Goal: Communication & Community: Share content

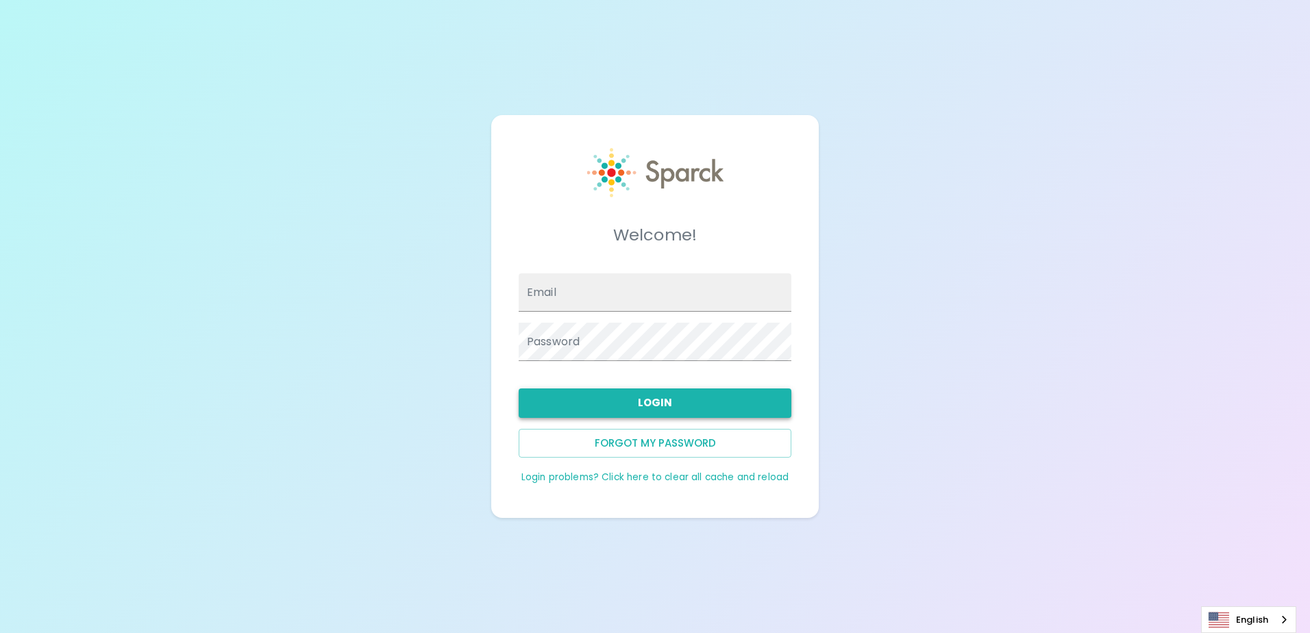
type input "[EMAIL_ADDRESS][DOMAIN_NAME]"
click at [692, 395] on button "Login" at bounding box center [655, 403] width 273 height 29
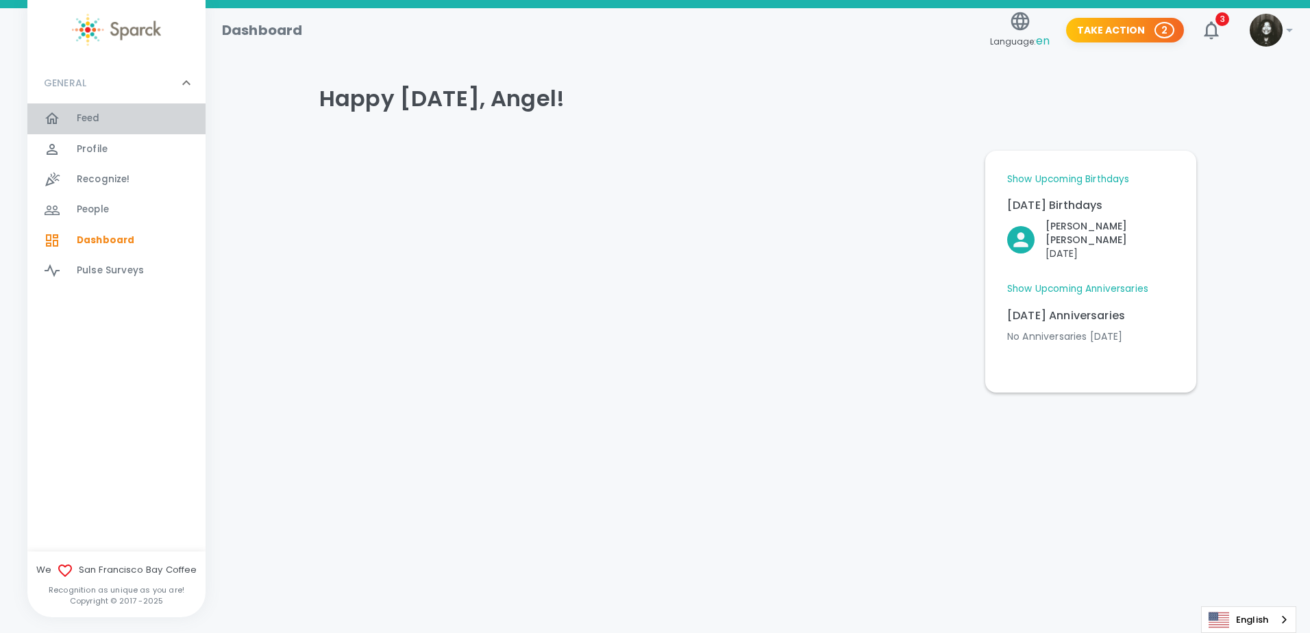
click at [90, 110] on span "Feed 0" at bounding box center [88, 118] width 23 height 19
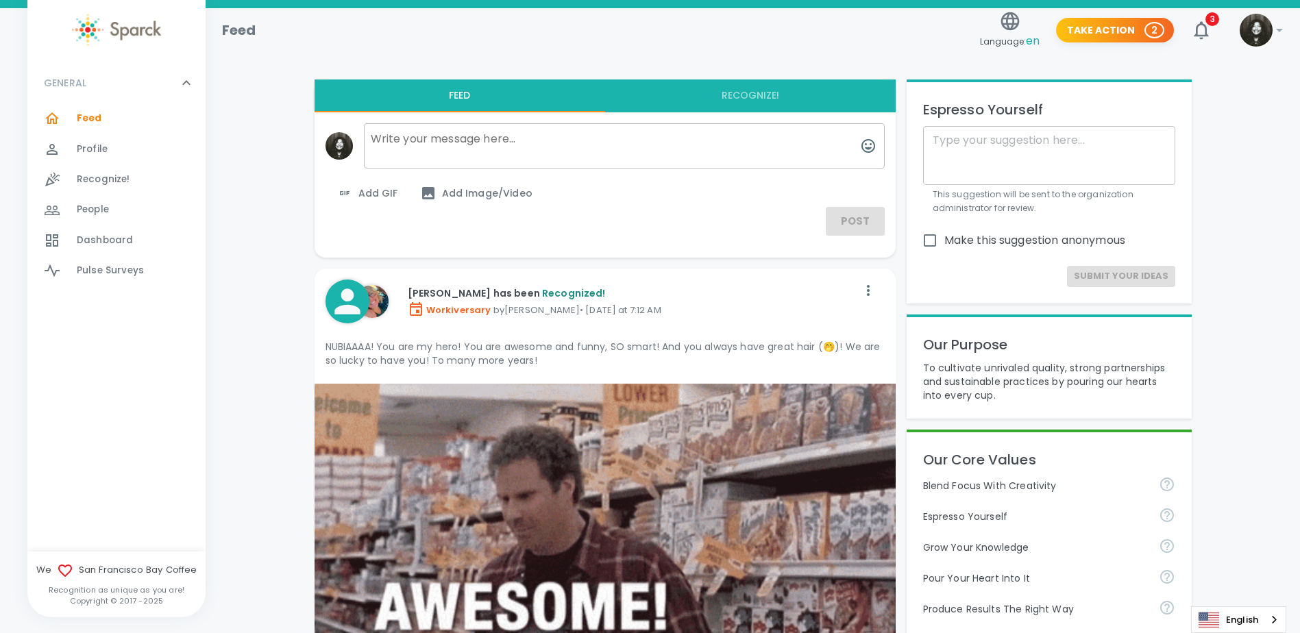
click at [467, 142] on textarea at bounding box center [624, 145] width 521 height 45
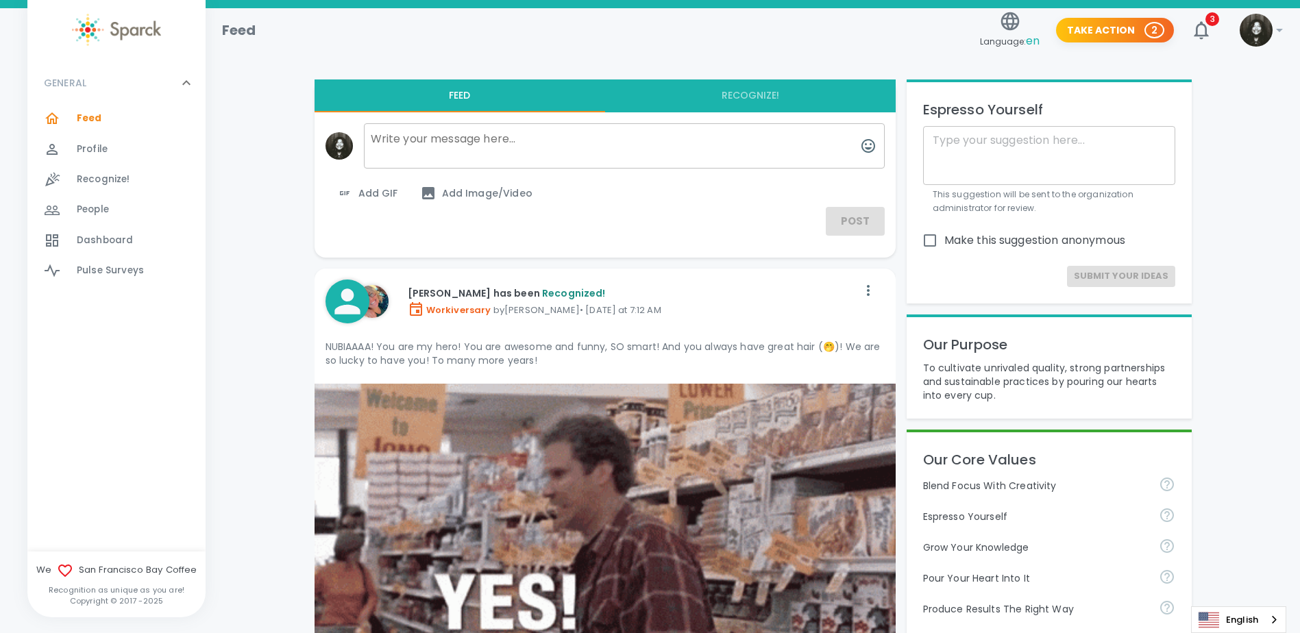
click at [419, 147] on textarea at bounding box center [624, 145] width 521 height 45
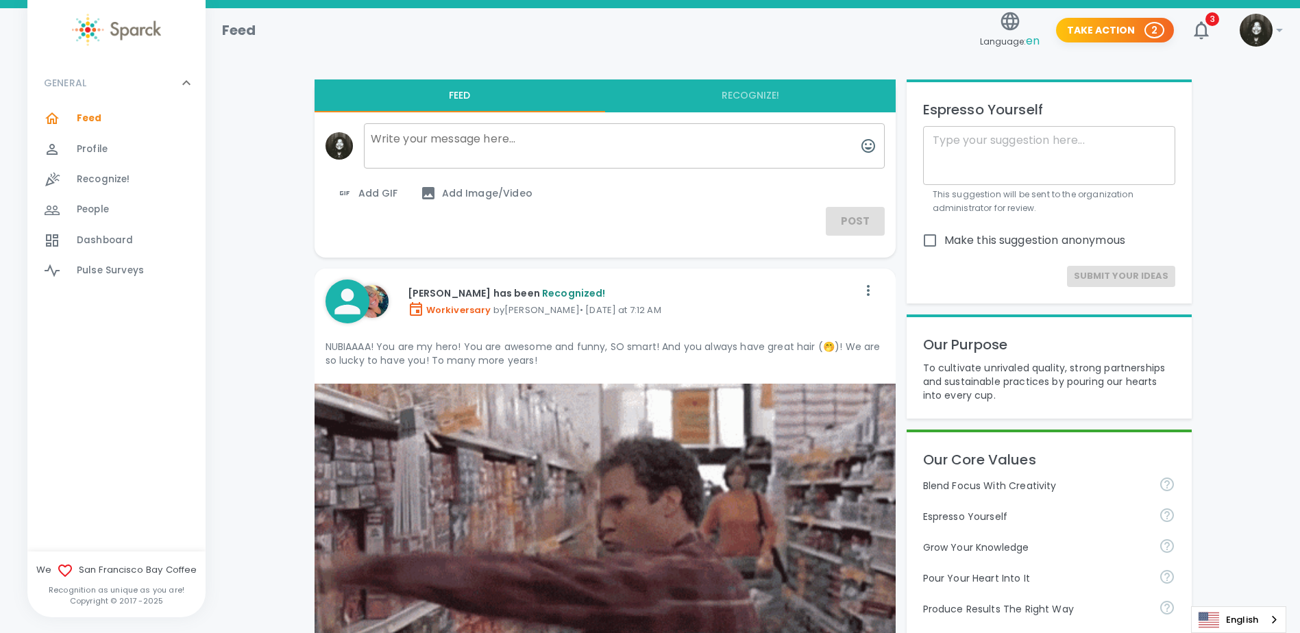
paste textarea "Only fitting that I’m late posting this since my boss lady is fashionably late …"
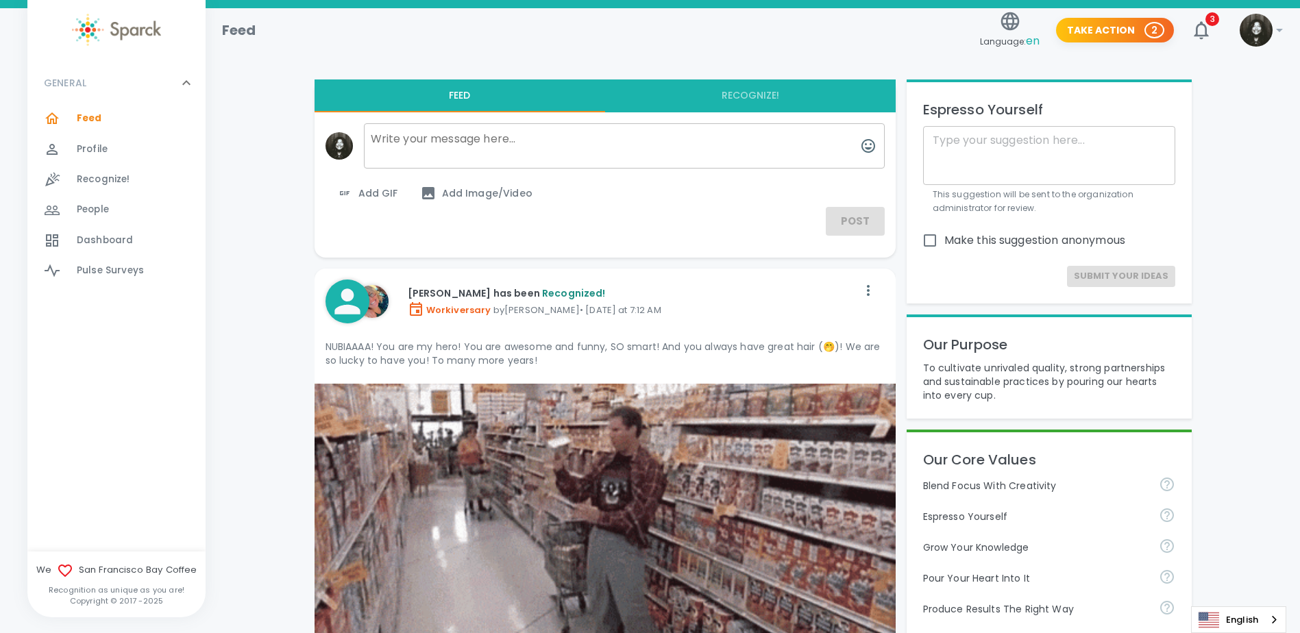
type textarea "Only fitting that I’m late posting this since my boss lady is fashionably late …"
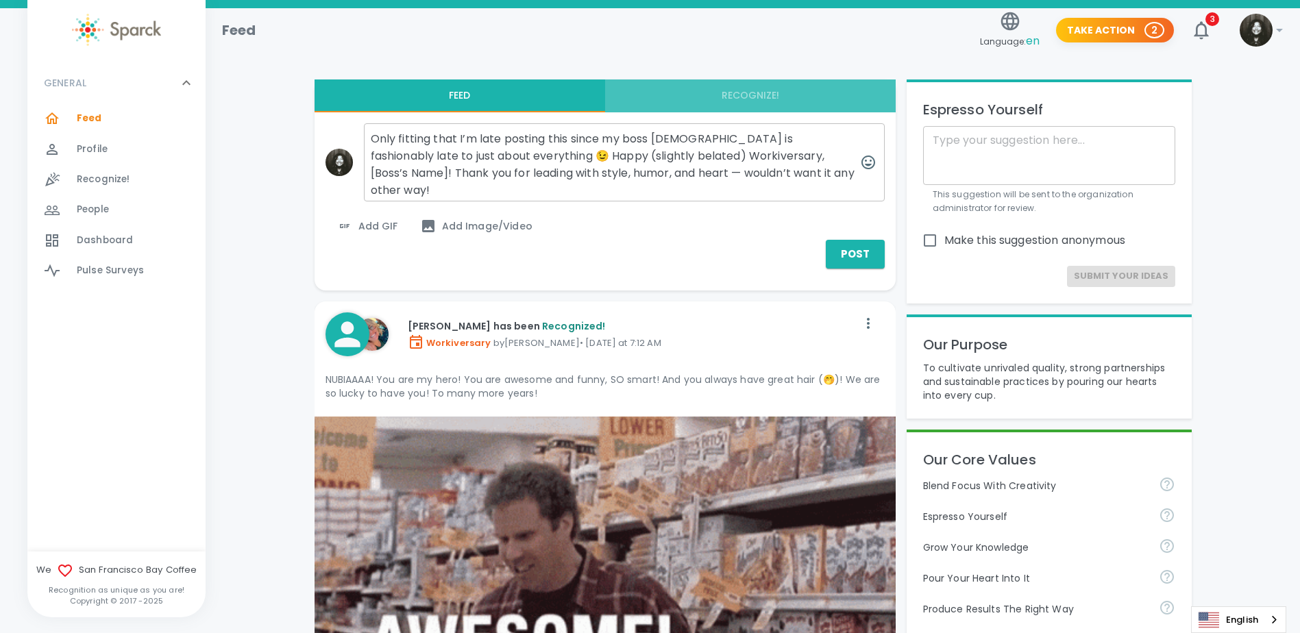
click at [718, 89] on button "Recognize!" at bounding box center [750, 95] width 291 height 33
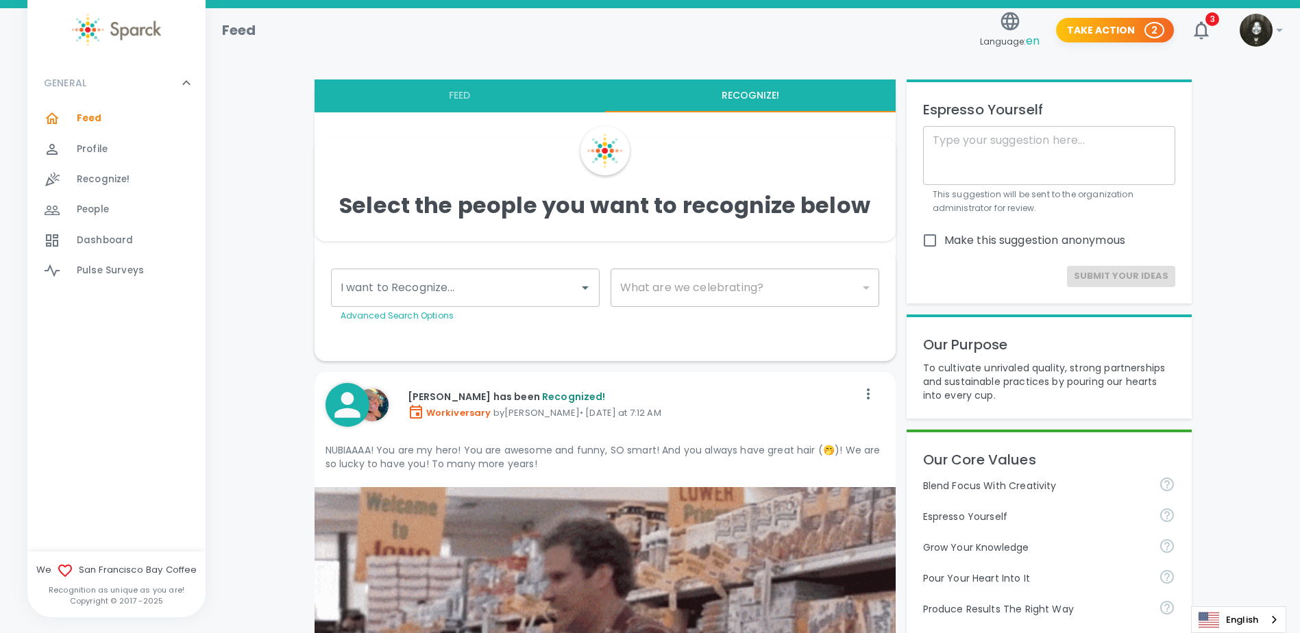
click at [542, 281] on input "I want to Recognize..." at bounding box center [455, 288] width 236 height 26
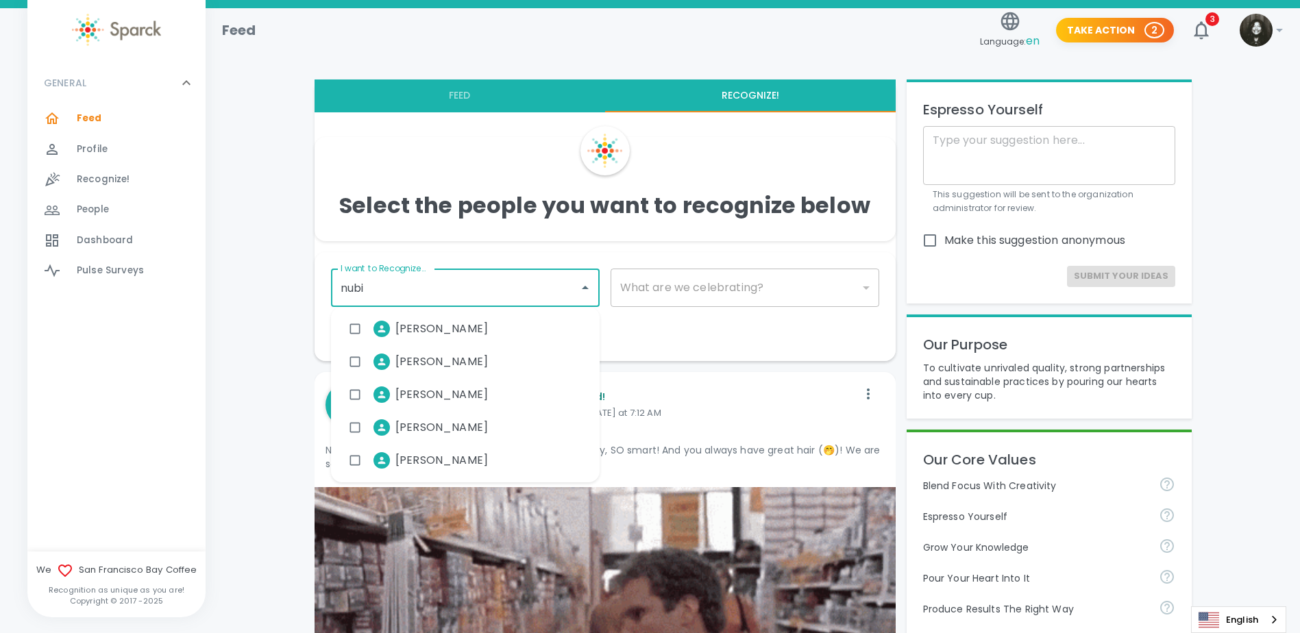
type input "nubia"
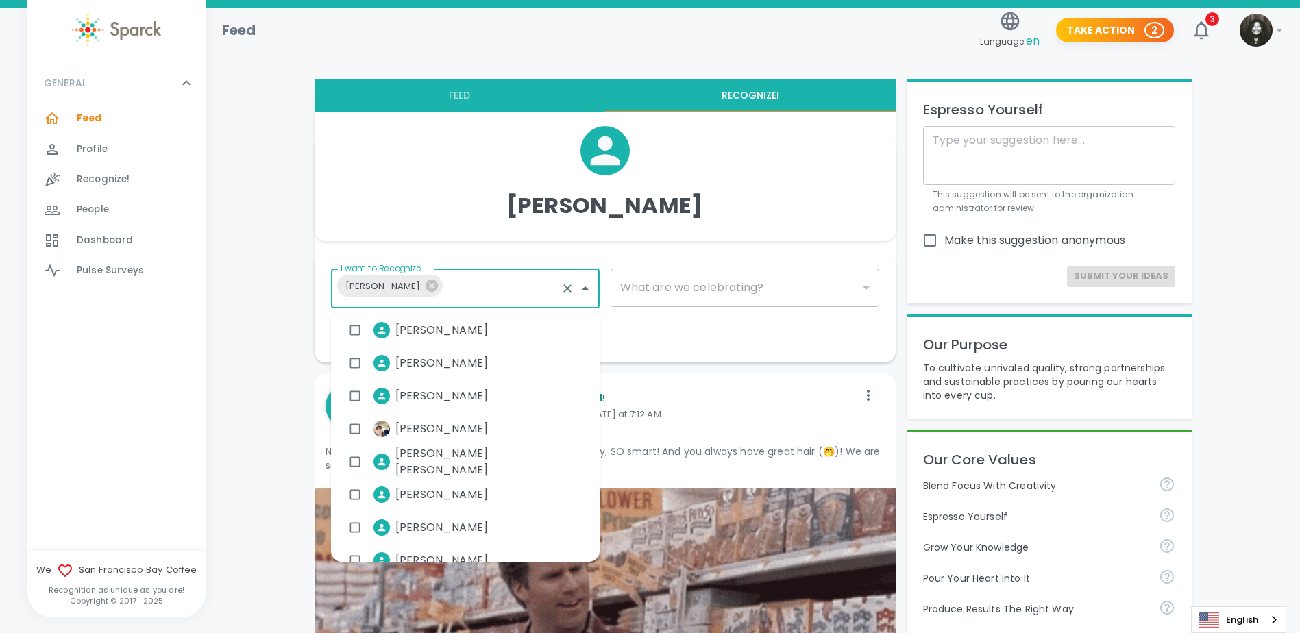
click at [822, 292] on div "​" at bounding box center [745, 288] width 269 height 38
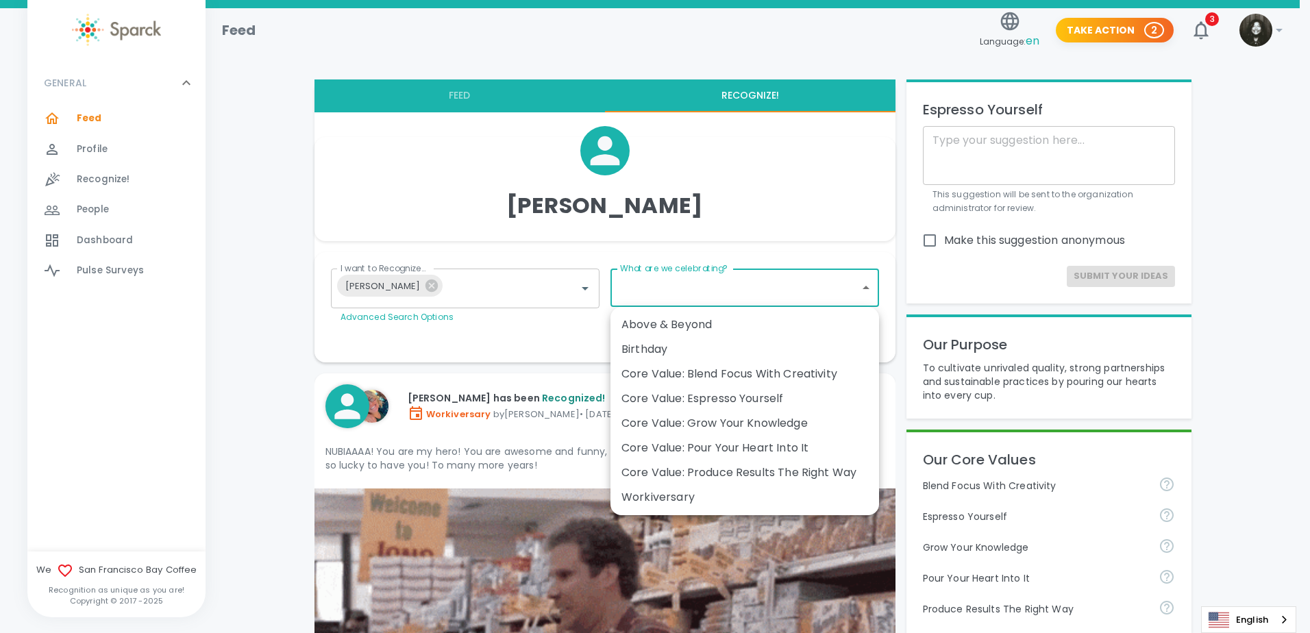
click at [705, 488] on li "Workiversary" at bounding box center [745, 497] width 269 height 25
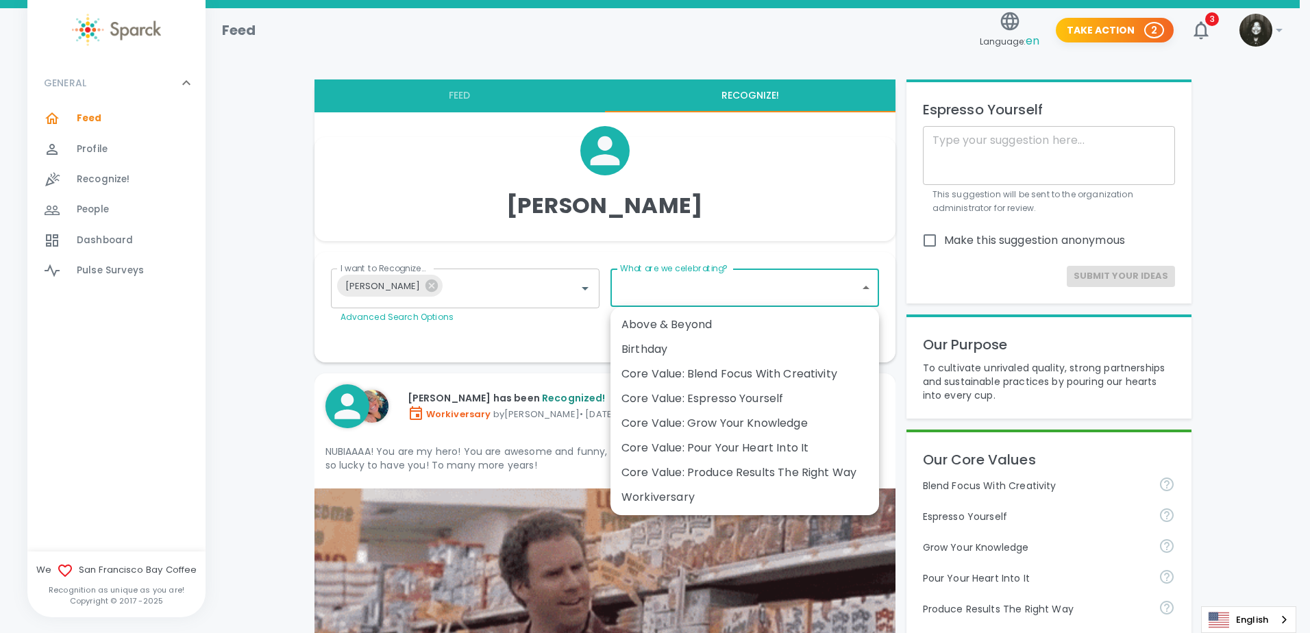
type input "2073"
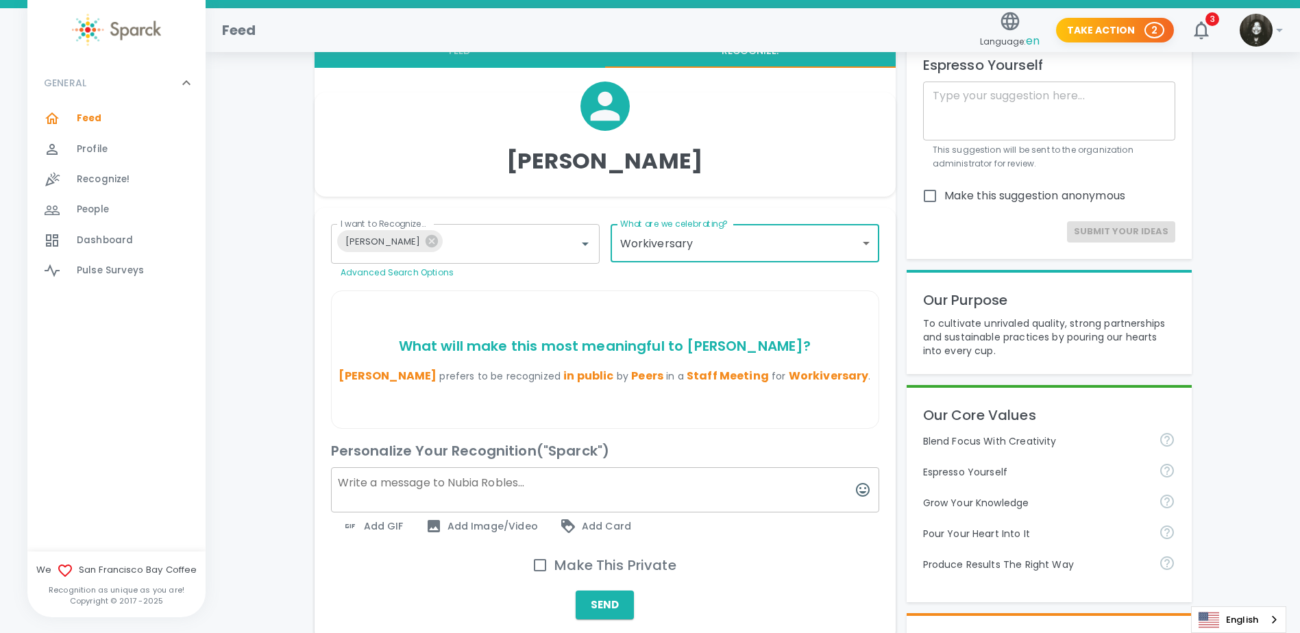
scroll to position [69, 0]
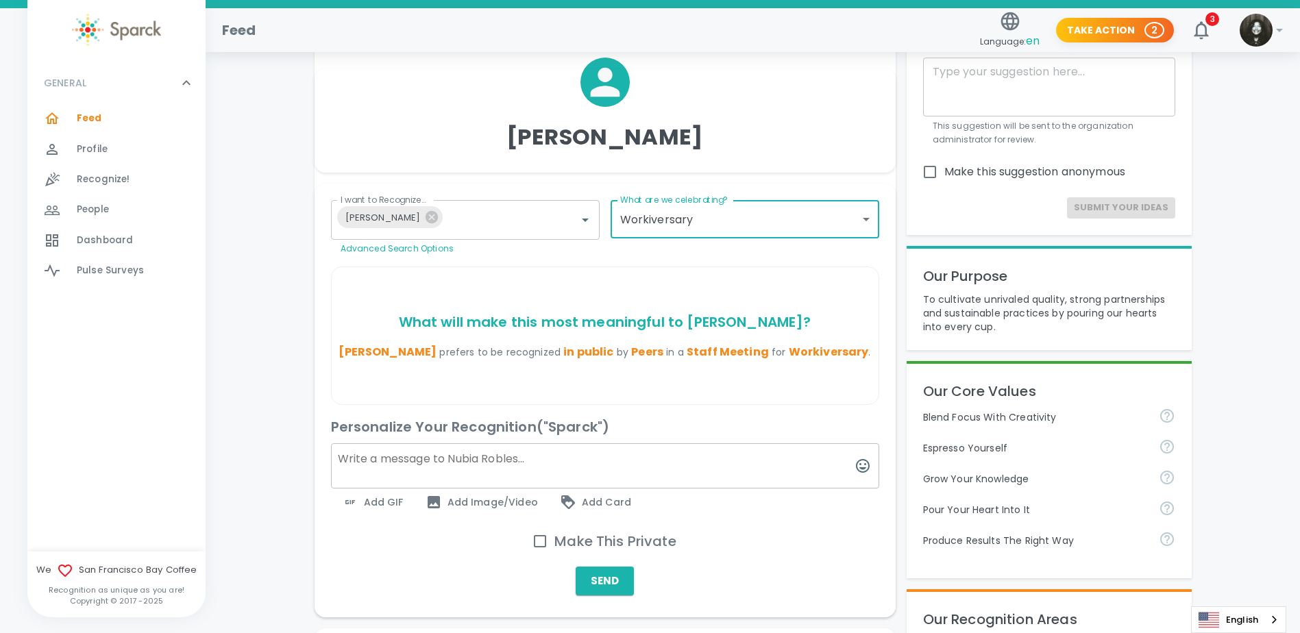
click at [486, 460] on textarea at bounding box center [605, 465] width 548 height 45
paste textarea "Only fitting that I’m late posting this since my boss lady is fashionably late …"
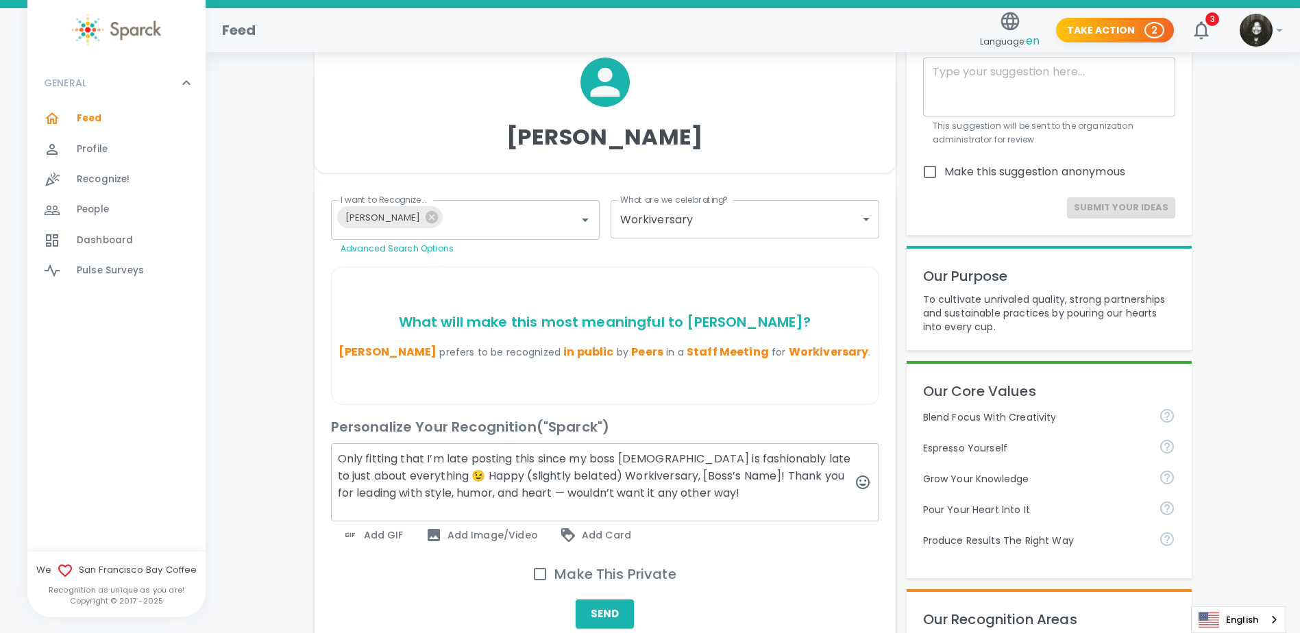
click at [502, 493] on textarea "Only fitting that I’m late posting this since my boss lady is fashionably late …" at bounding box center [605, 482] width 548 height 78
type textarea "Only fitting that I’m late posting this since my boss lady is fashionably late …"
click at [370, 468] on textarea "Only fitting that I’m late posting this since my boss lady is fashionably late …" at bounding box center [605, 482] width 548 height 78
drag, startPoint x: 682, startPoint y: 501, endPoint x: 320, endPoint y: 456, distance: 364.6
click at [320, 456] on div "Personalize Your Recognition ("Sparck") Only fitting that I’m late posting this…" at bounding box center [599, 477] width 559 height 144
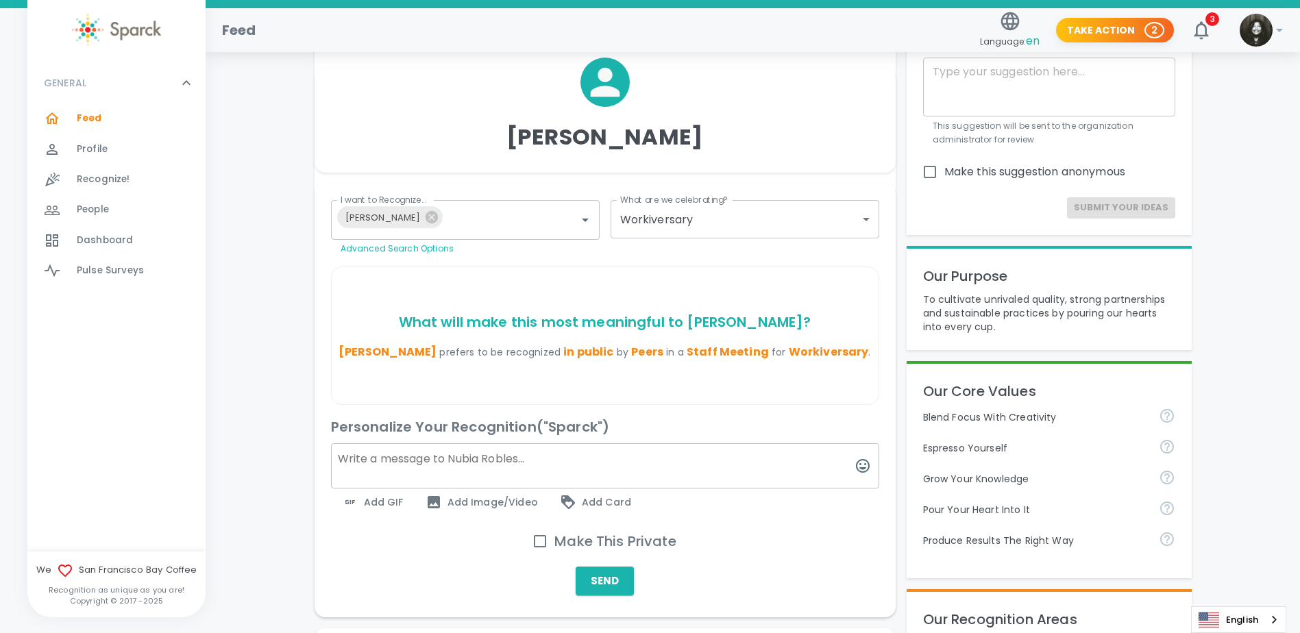
click at [371, 454] on textarea at bounding box center [605, 465] width 548 height 45
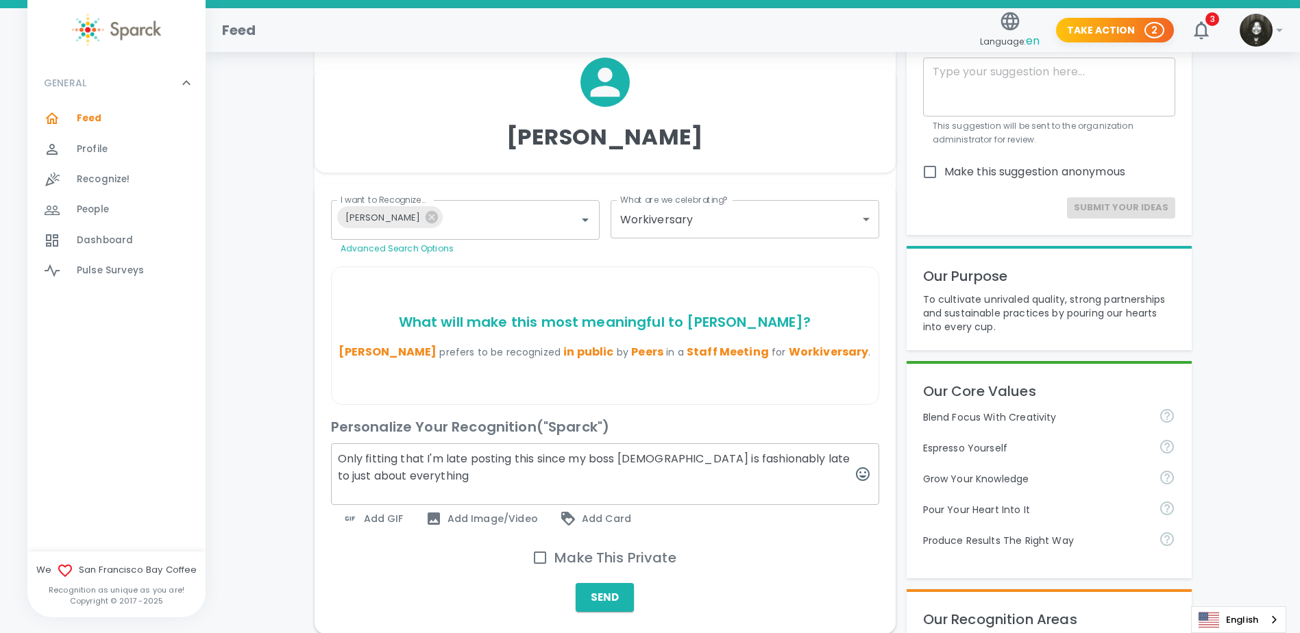
click at [419, 480] on textarea "Only fitting that I'm late posting this since my boss lady is fashionably late …" at bounding box center [605, 474] width 548 height 62
paste textarea "😉"
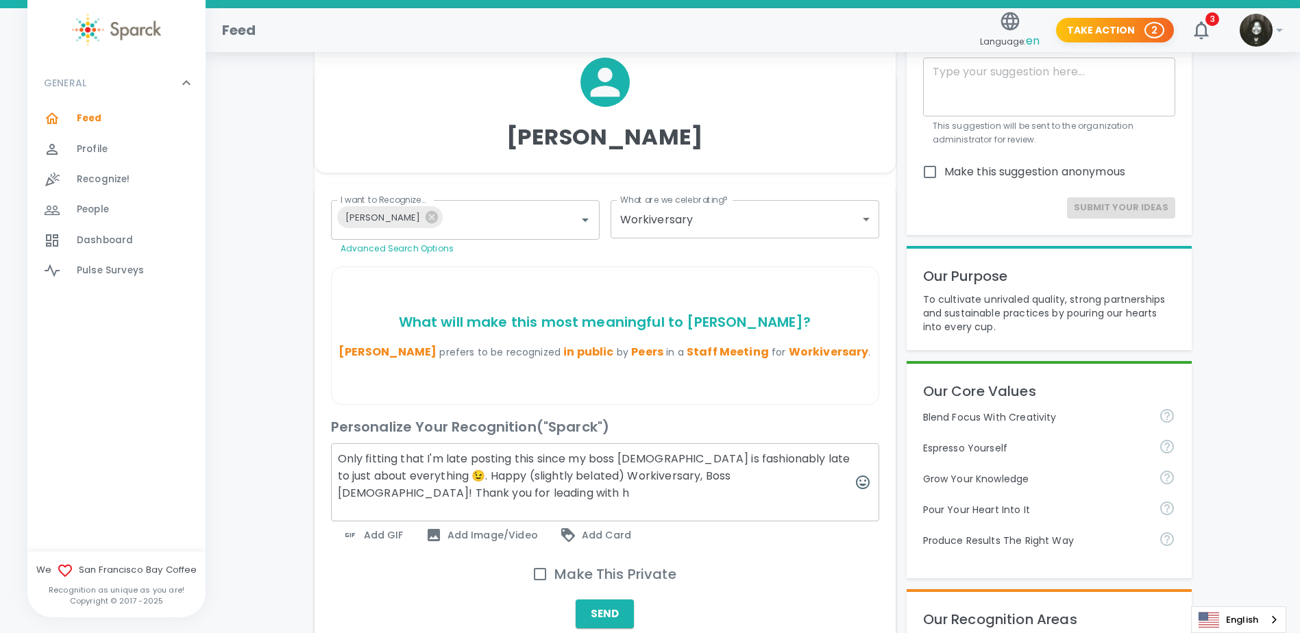
click at [372, 521] on div "Add GIF" at bounding box center [373, 534] width 84 height 27
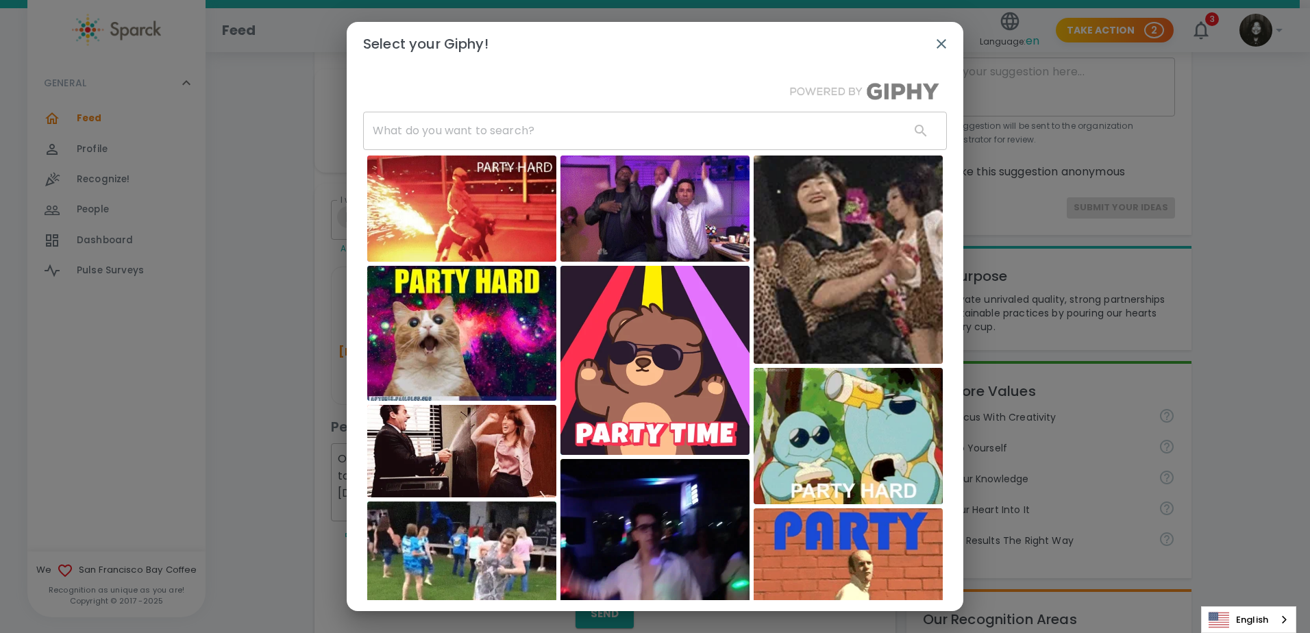
click at [941, 49] on icon "button" at bounding box center [941, 44] width 16 height 16
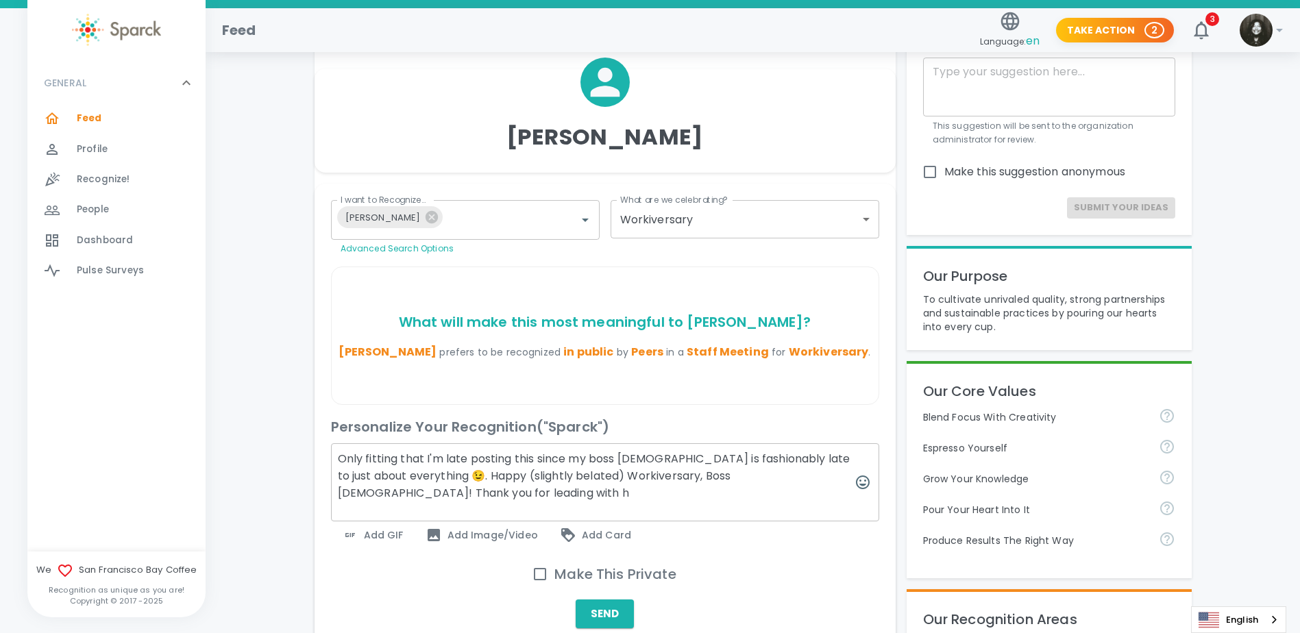
click at [411, 491] on textarea "Only fitting that I'm late posting this since my boss lady is fashionably late …" at bounding box center [605, 482] width 548 height 78
type textarea "Only fitting that I'm late posting this since my boss lady is fashionably late …"
click at [558, 502] on textarea "Only fitting that I'm late posting this since my boss lady is fashionably late …" at bounding box center [605, 482] width 548 height 78
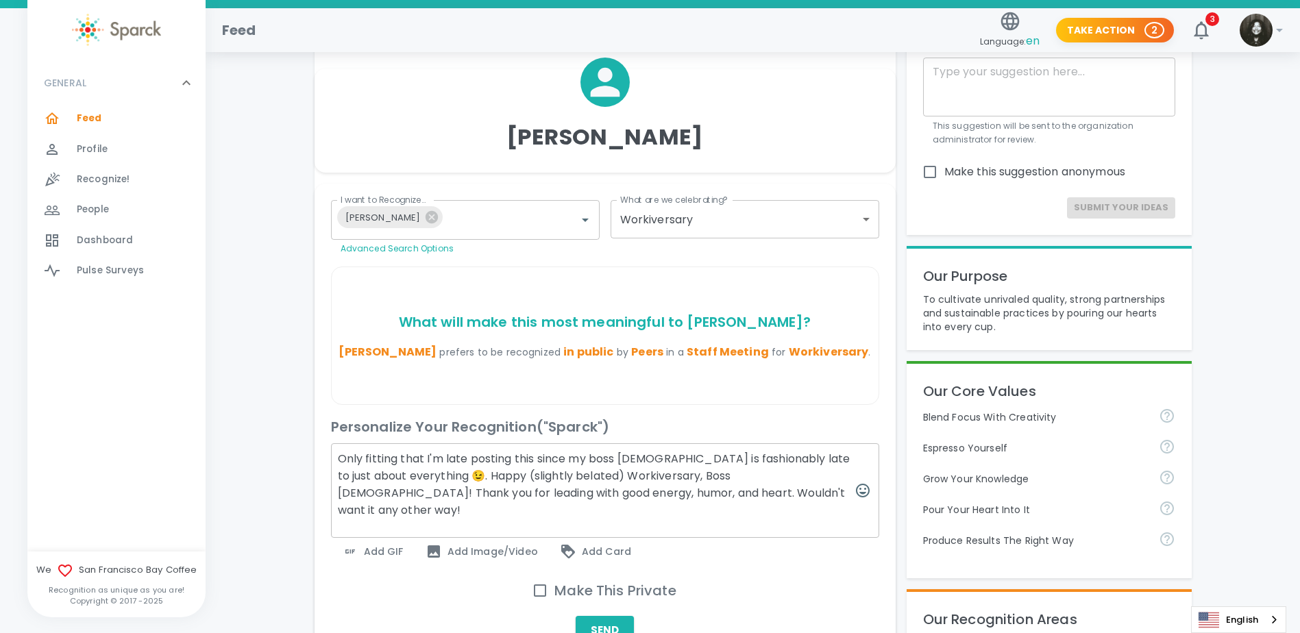
type textarea "Only fitting that I'm late posting this since my boss [DEMOGRAPHIC_DATA] is fas…"
click at [371, 543] on span "Add GIF" at bounding box center [373, 551] width 62 height 16
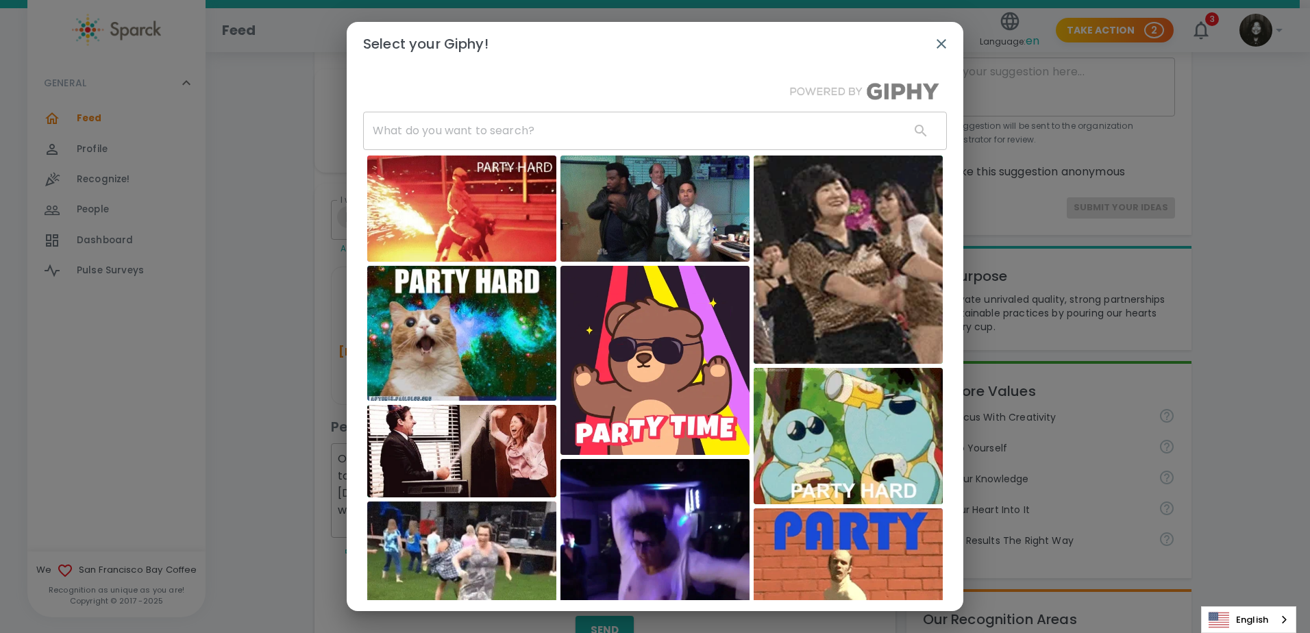
click at [511, 131] on input "text" at bounding box center [631, 131] width 536 height 38
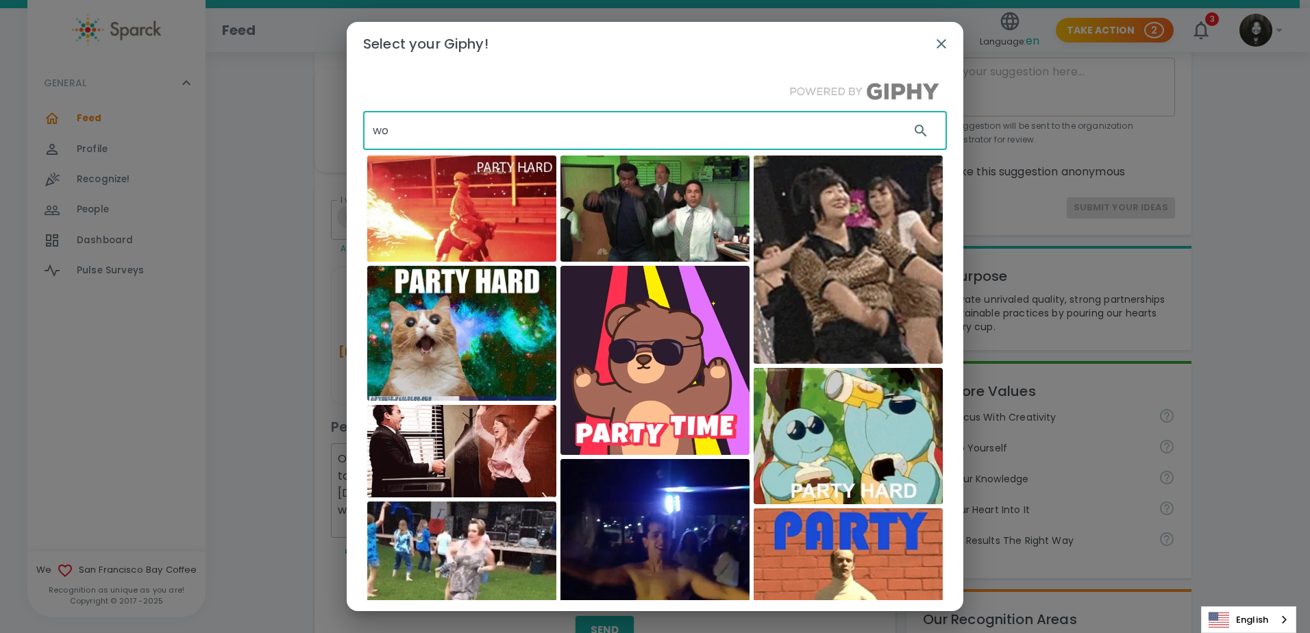
type input "w"
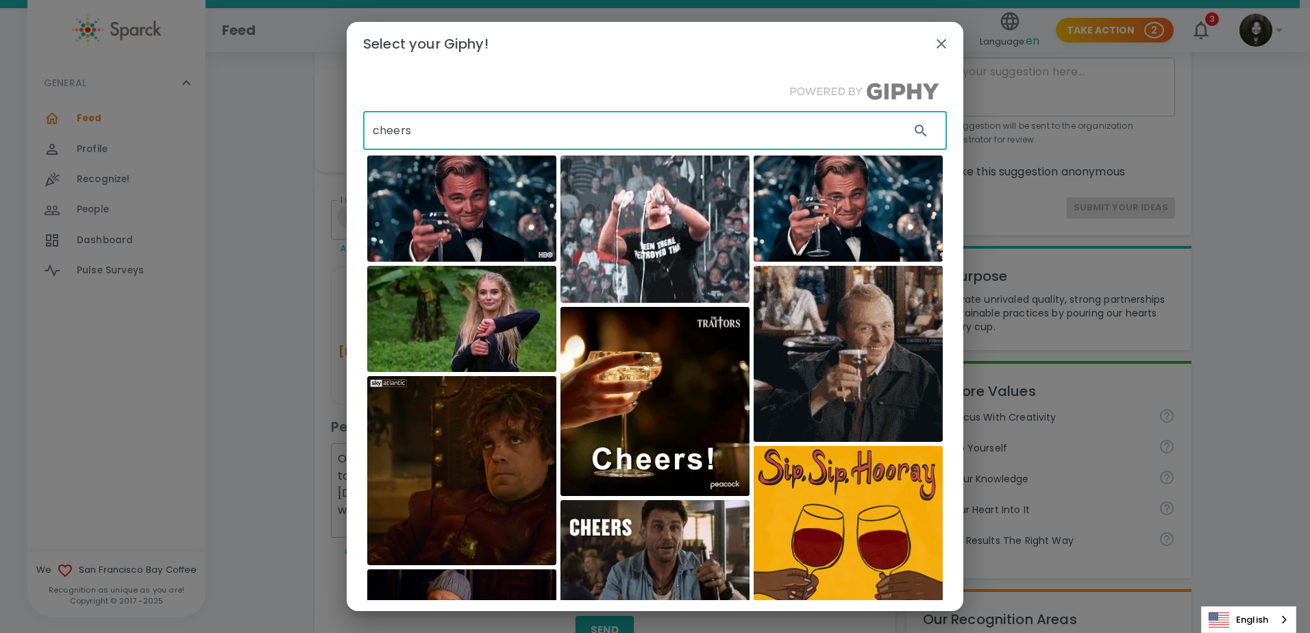
click at [679, 132] on input "cheers" at bounding box center [631, 131] width 536 height 38
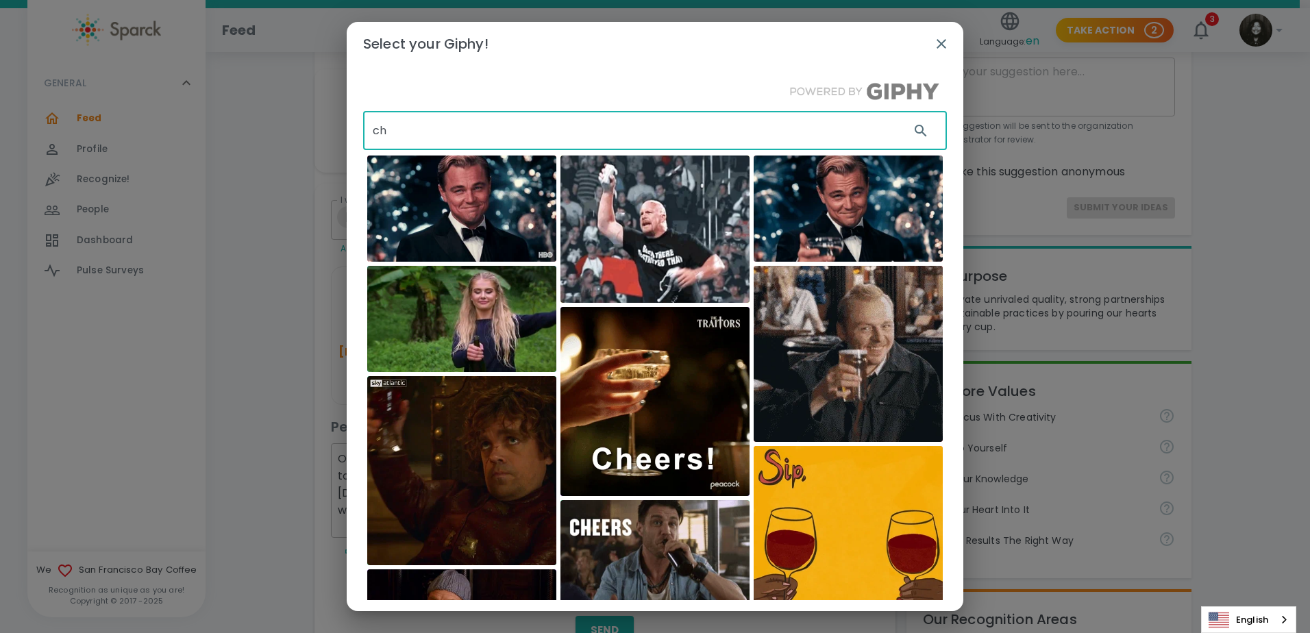
type input "c"
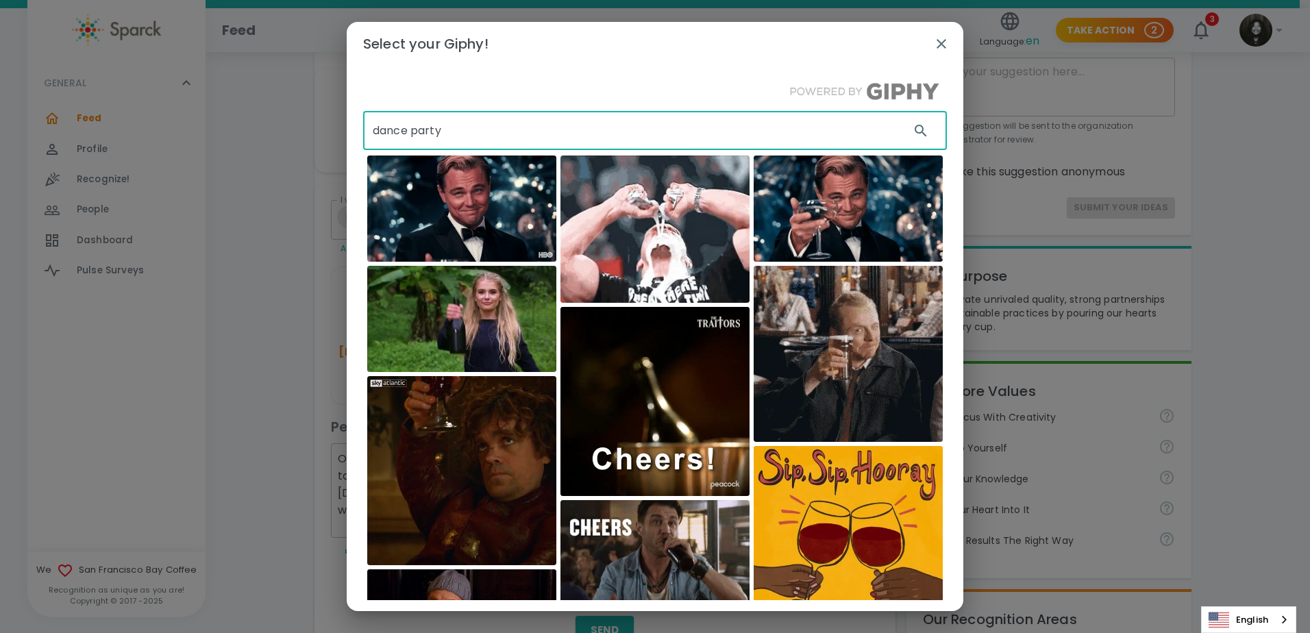
type input "dance party"
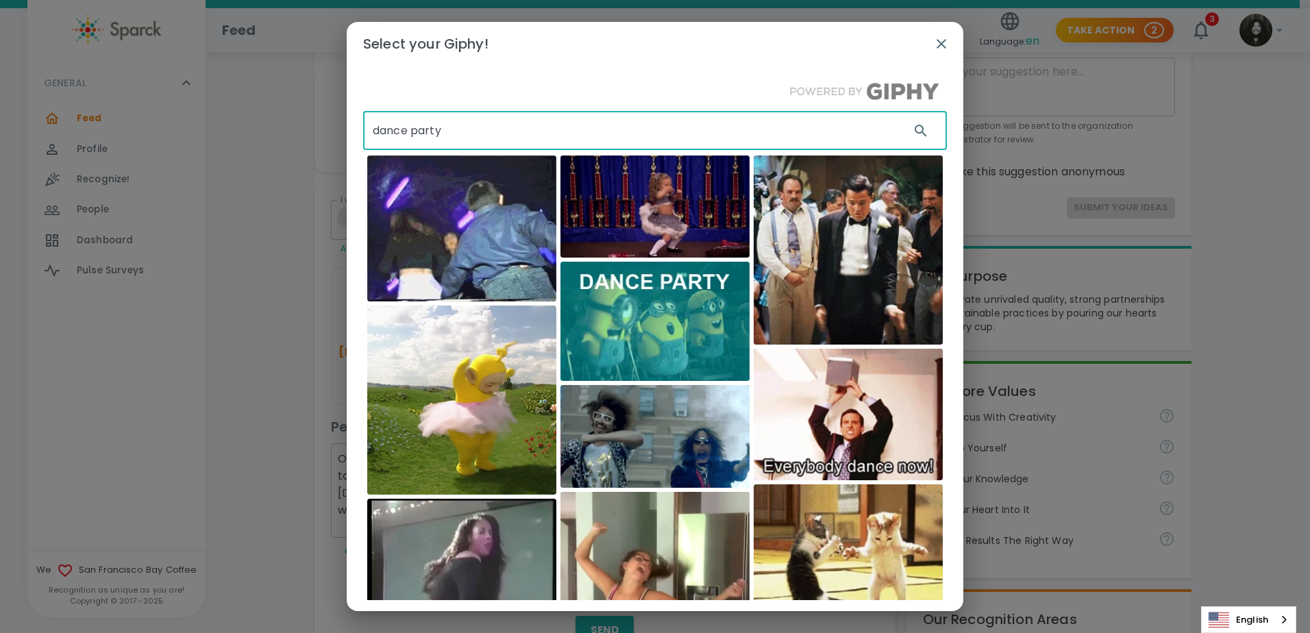
click at [507, 227] on img at bounding box center [461, 229] width 189 height 146
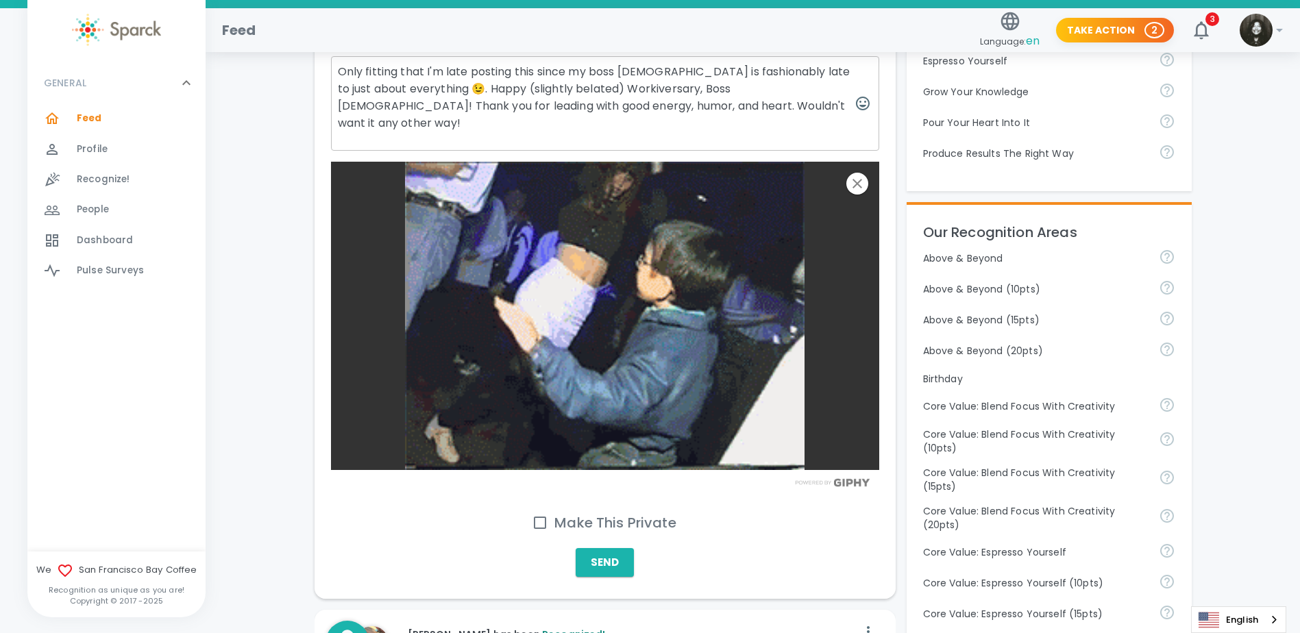
scroll to position [480, 0]
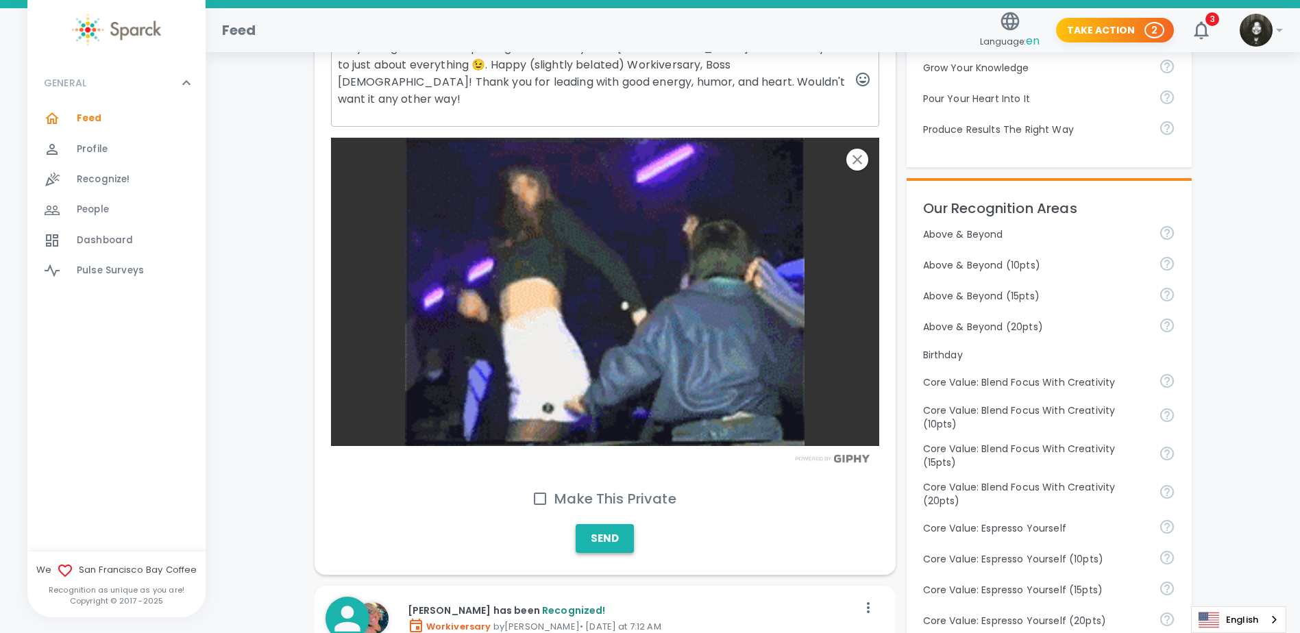
click at [604, 524] on button "Send" at bounding box center [605, 538] width 58 height 29
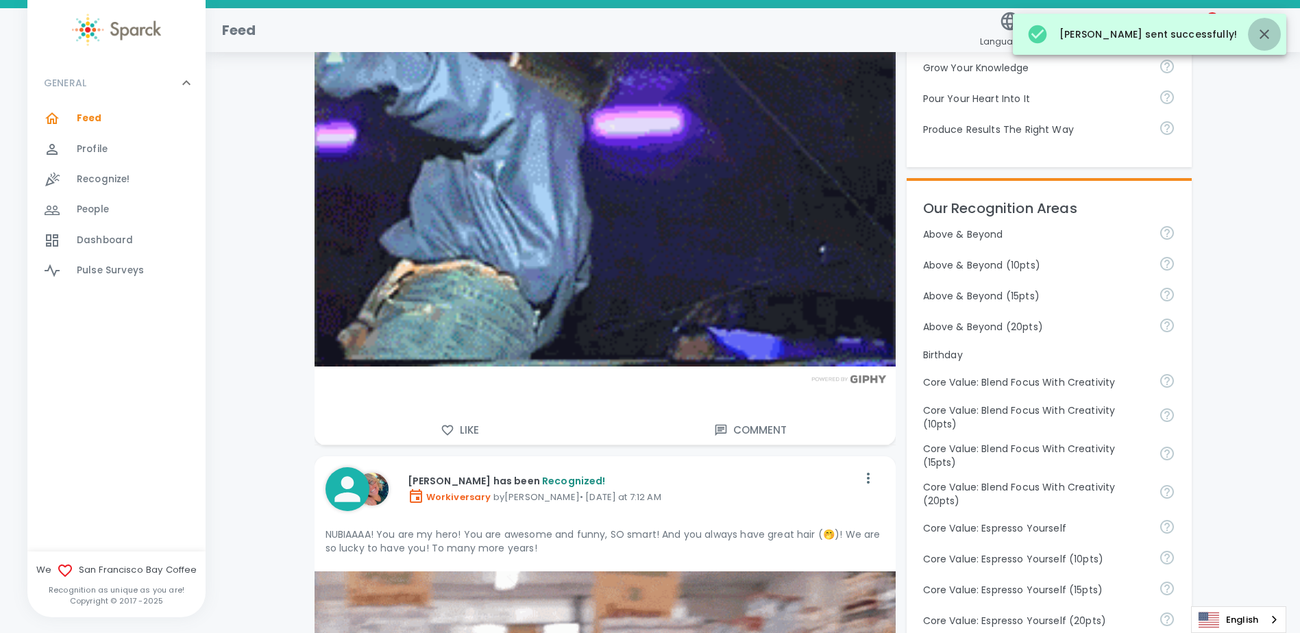
click at [1275, 26] on button "button" at bounding box center [1264, 34] width 33 height 33
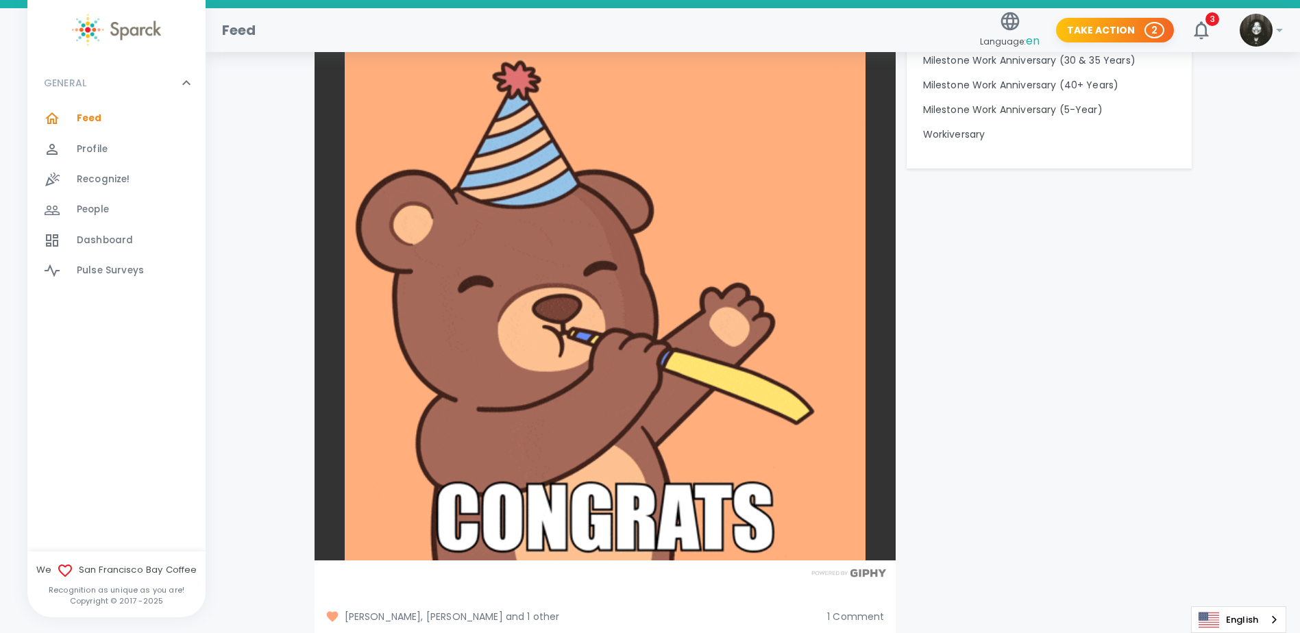
scroll to position [1645, 0]
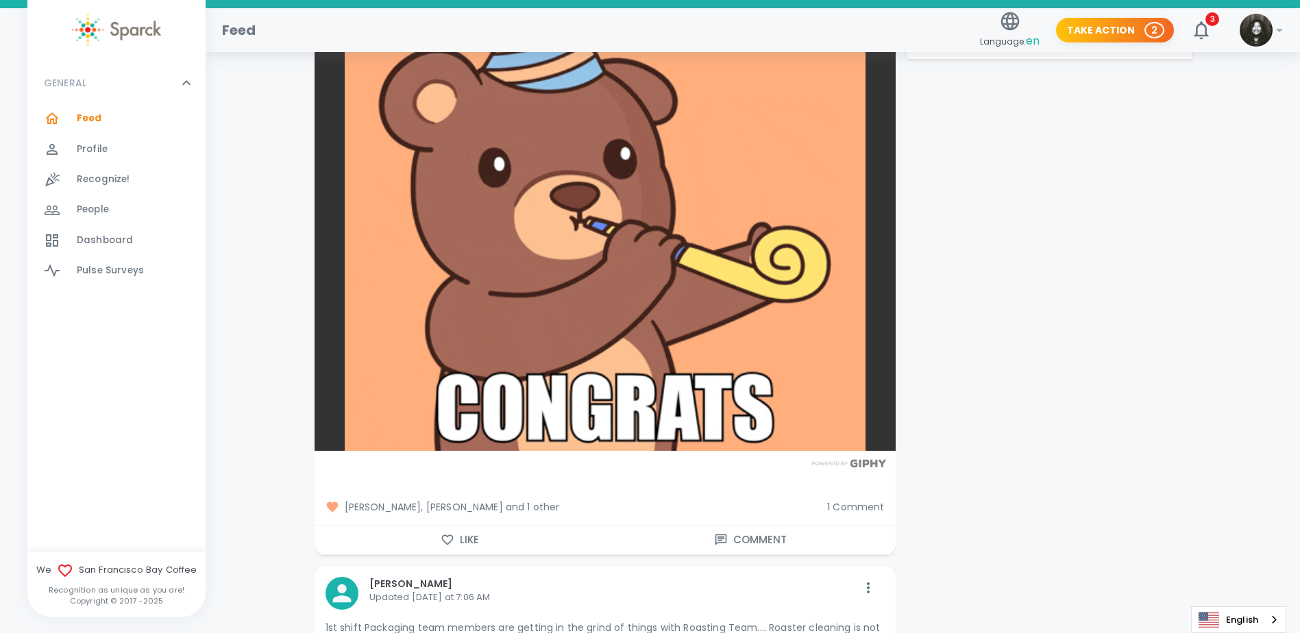
click at [436, 535] on button "Like" at bounding box center [460, 540] width 291 height 29
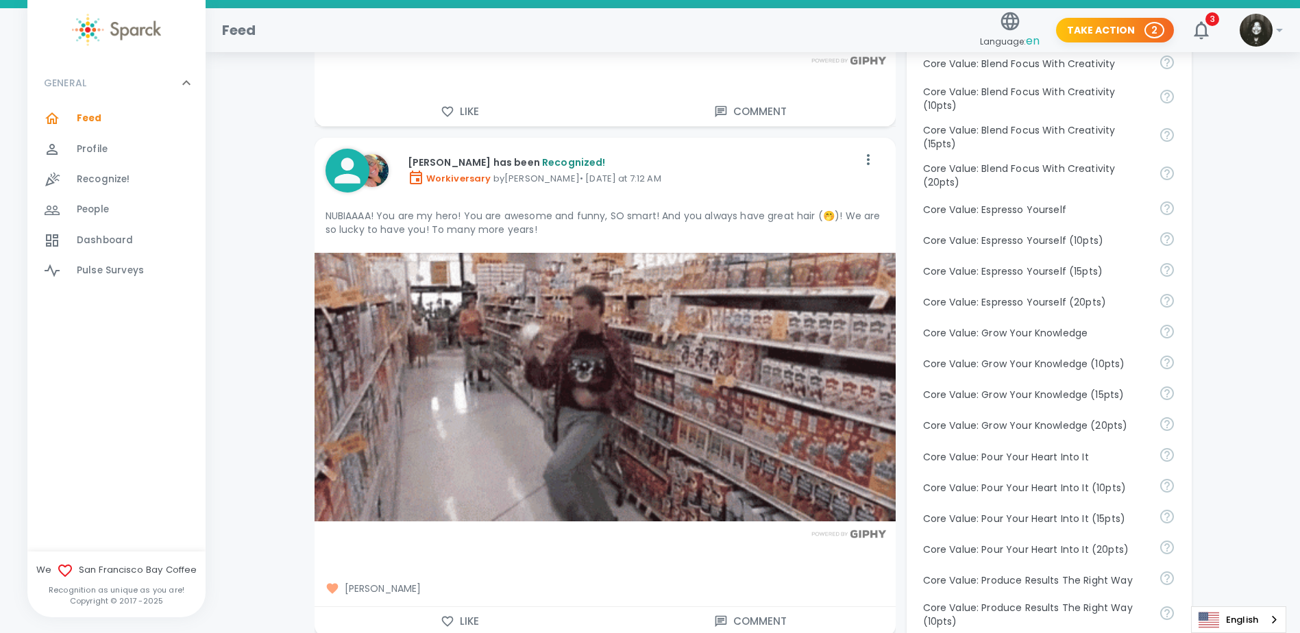
scroll to position [822, 0]
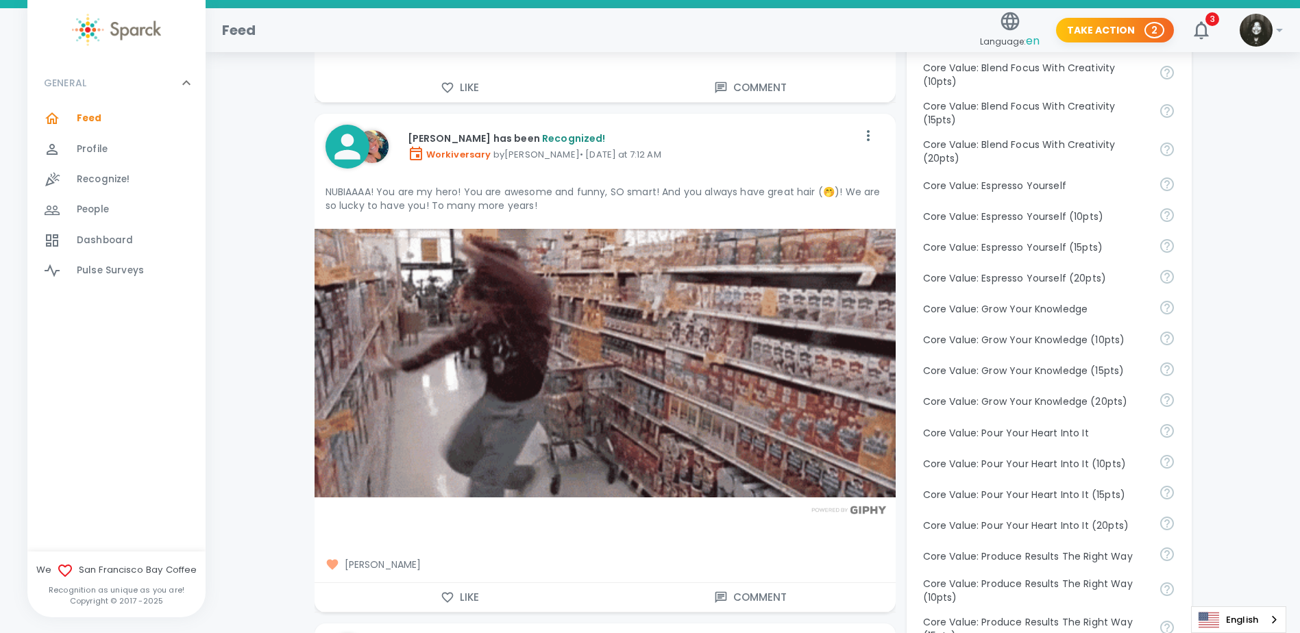
click at [478, 595] on button "Like" at bounding box center [460, 597] width 291 height 29
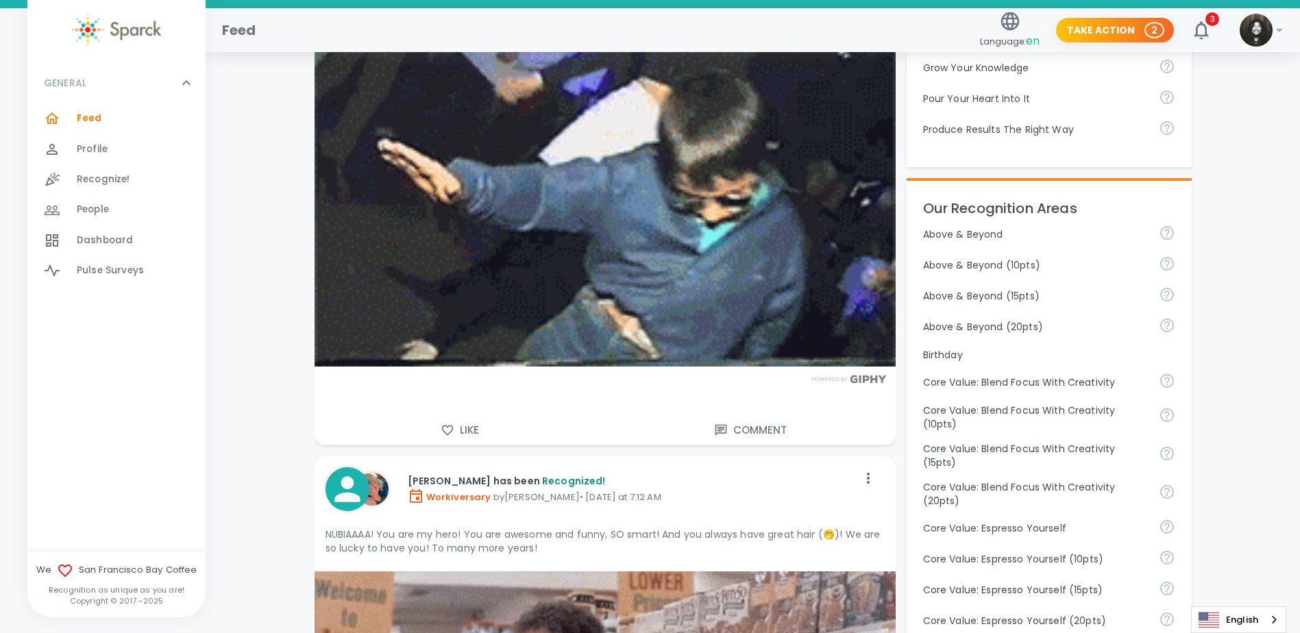
scroll to position [206, 0]
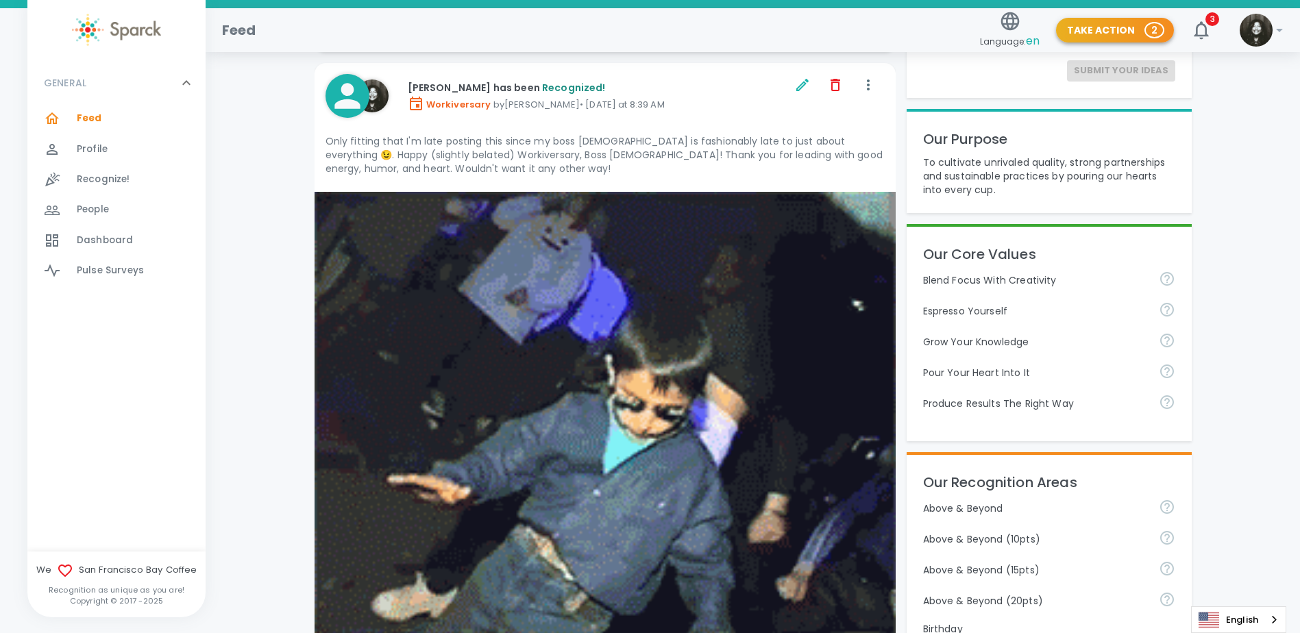
click at [1106, 30] on button "Take Action 2" at bounding box center [1115, 30] width 118 height 25
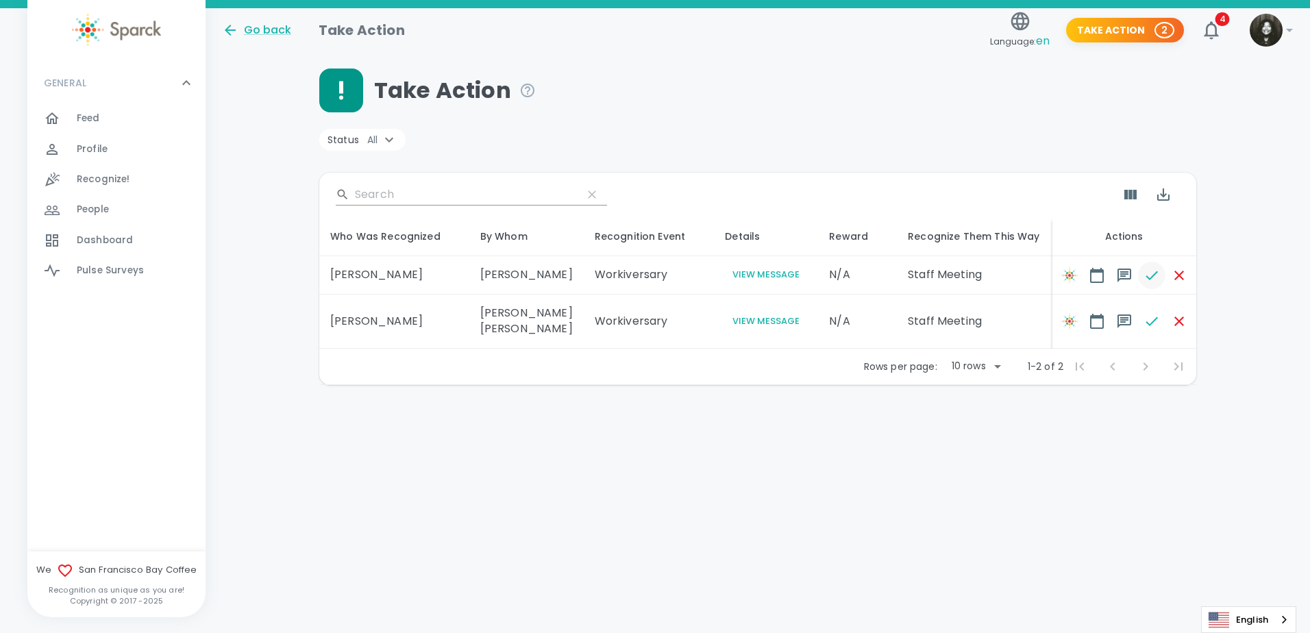
click at [1138, 284] on button "button" at bounding box center [1151, 275] width 27 height 27
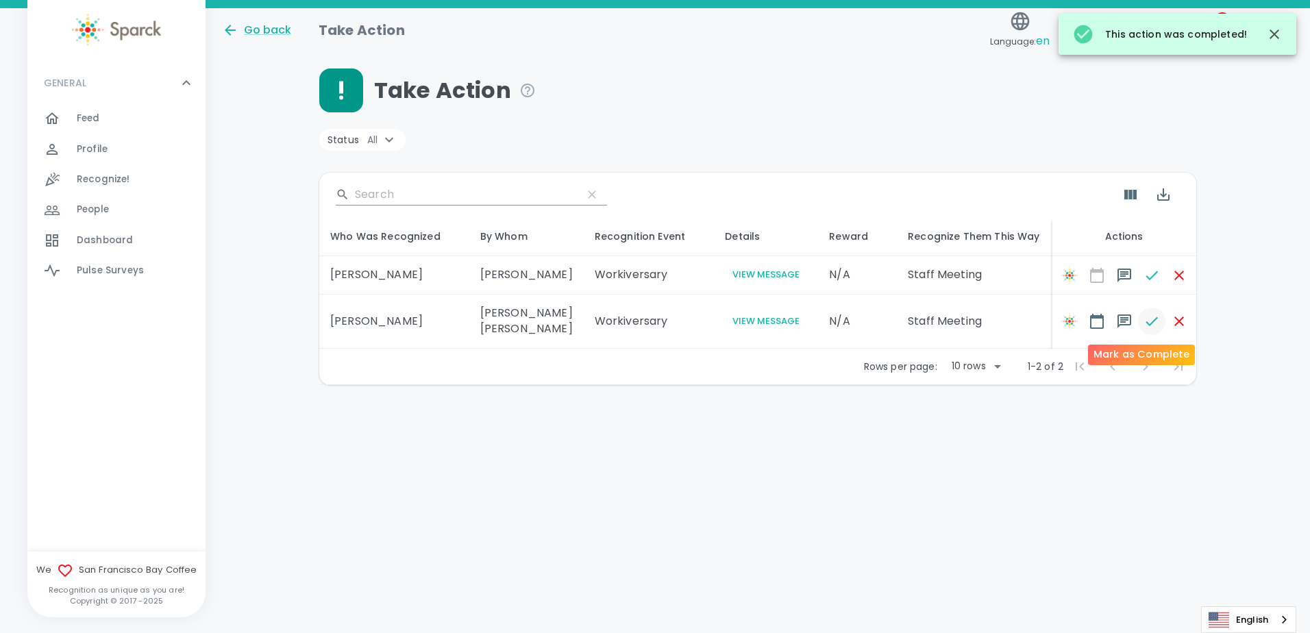
click at [1144, 319] on icon "button" at bounding box center [1152, 321] width 16 height 16
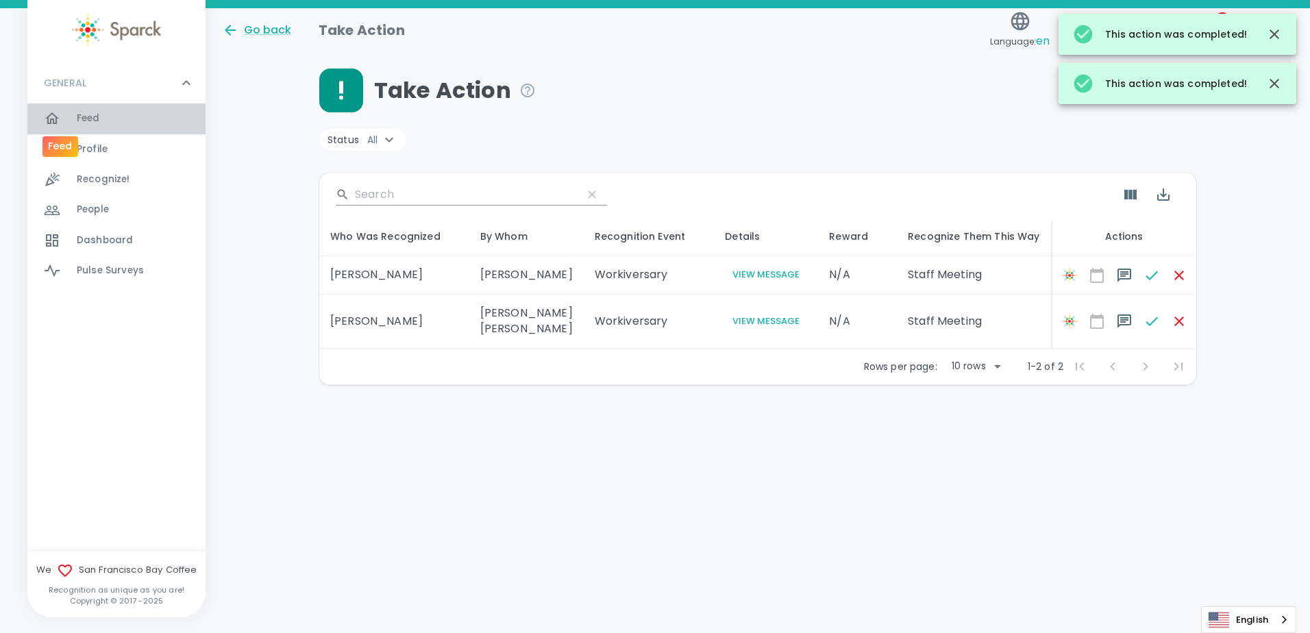
click at [73, 124] on div at bounding box center [60, 118] width 33 height 16
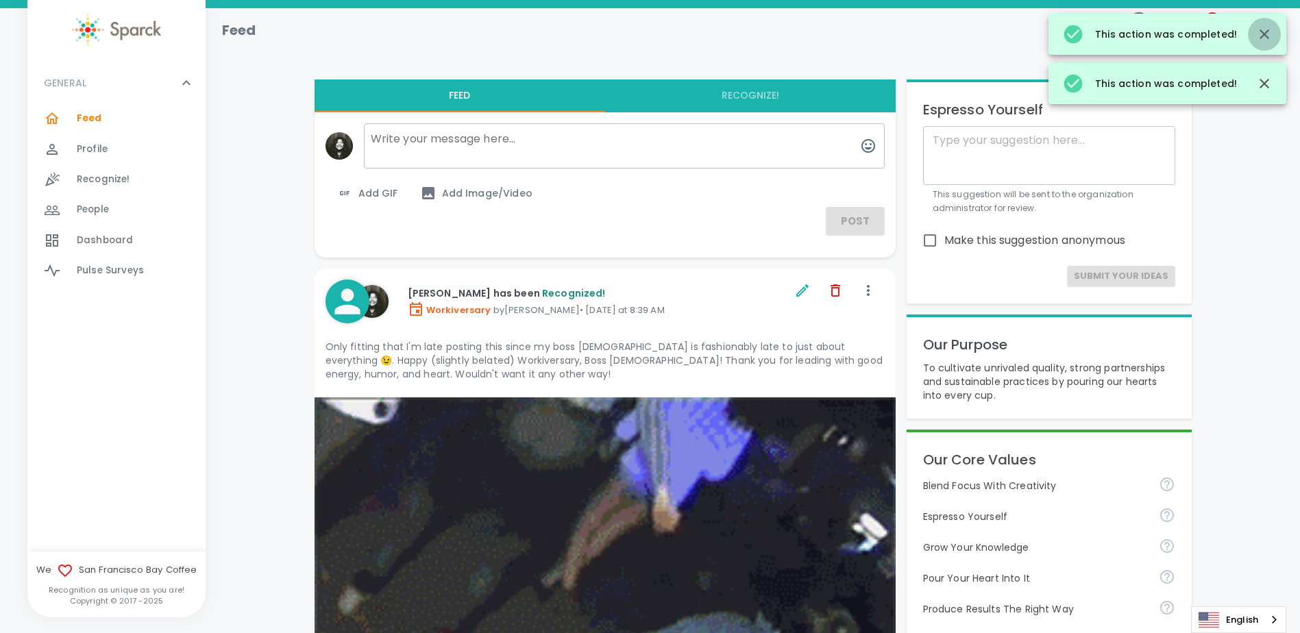
click at [1255, 37] on button "button" at bounding box center [1264, 34] width 33 height 33
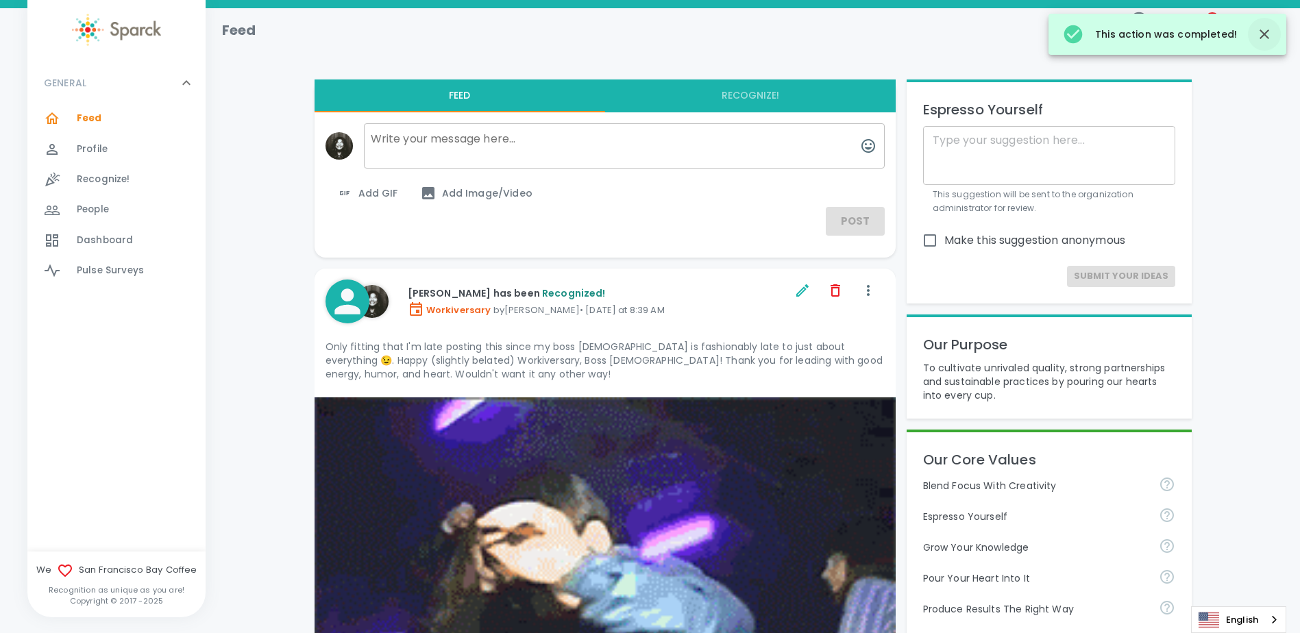
click at [1262, 43] on button "button" at bounding box center [1264, 34] width 33 height 33
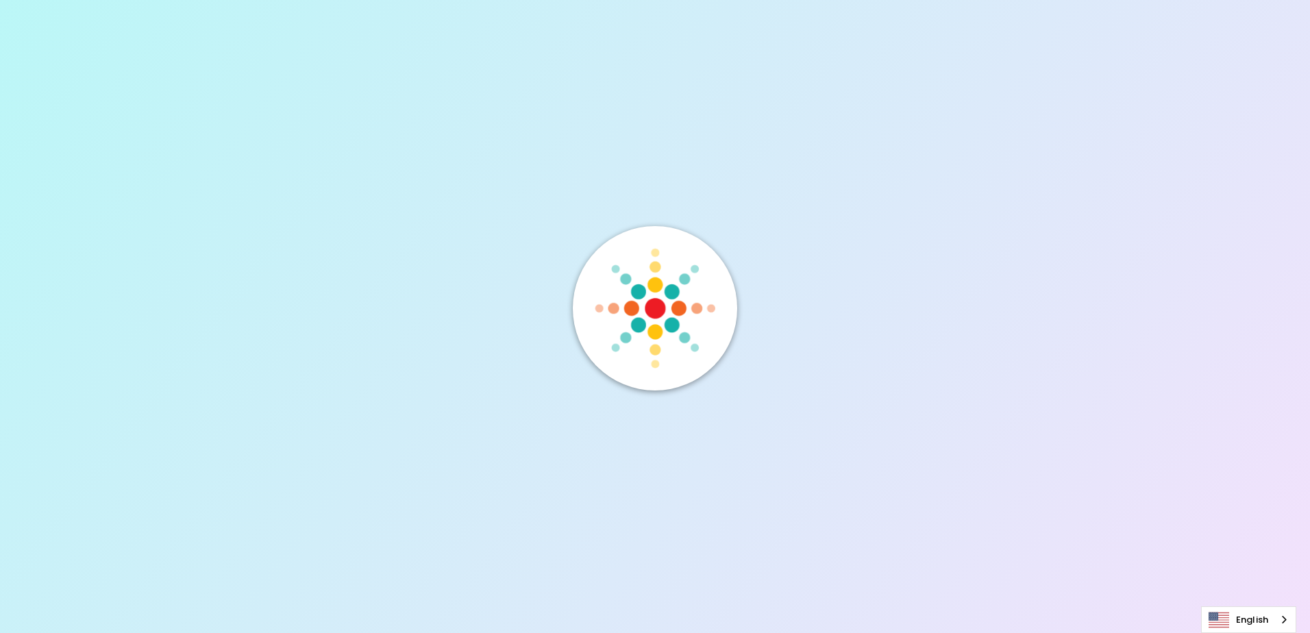
click at [1197, 31] on div at bounding box center [655, 316] width 1310 height 633
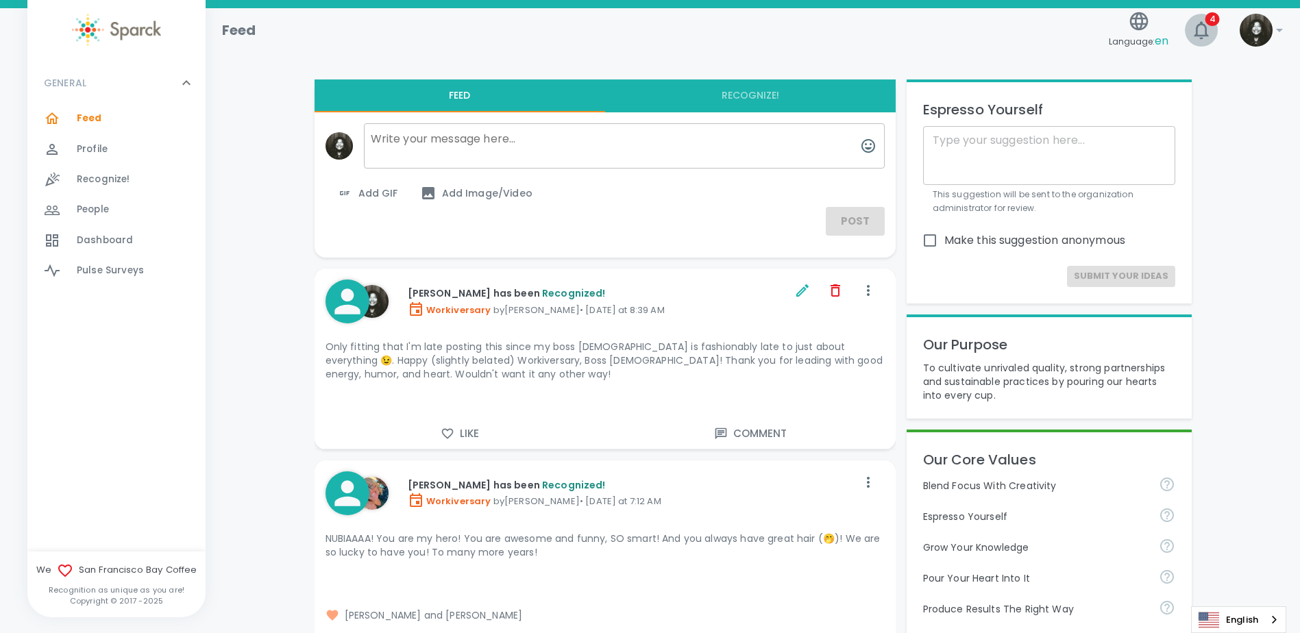
drag, startPoint x: 1205, startPoint y: 35, endPoint x: 1206, endPoint y: 27, distance: 8.3
click at [1206, 28] on icon "button" at bounding box center [1201, 30] width 14 height 18
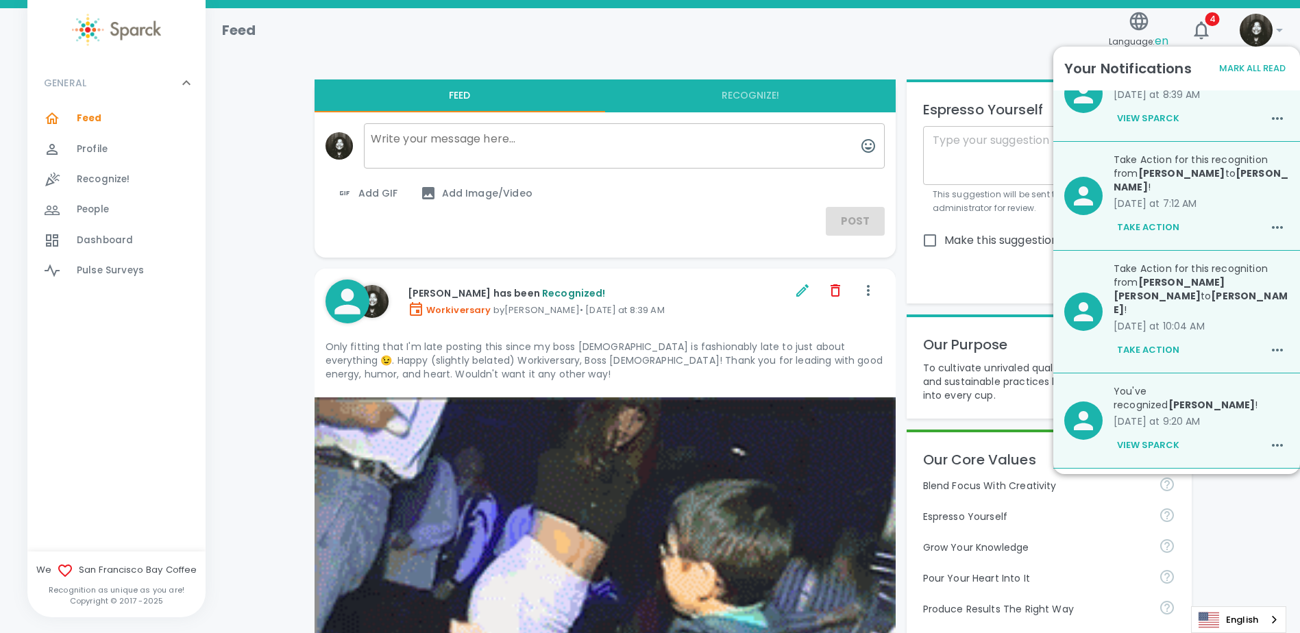
scroll to position [69, 0]
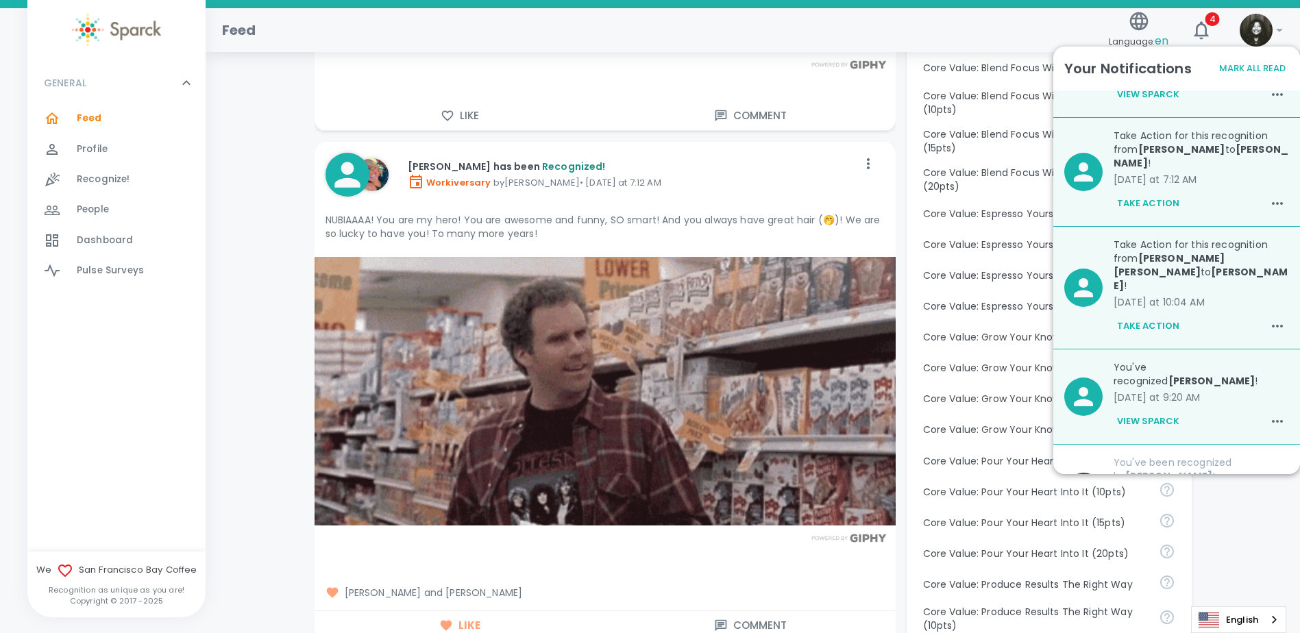
scroll to position [959, 0]
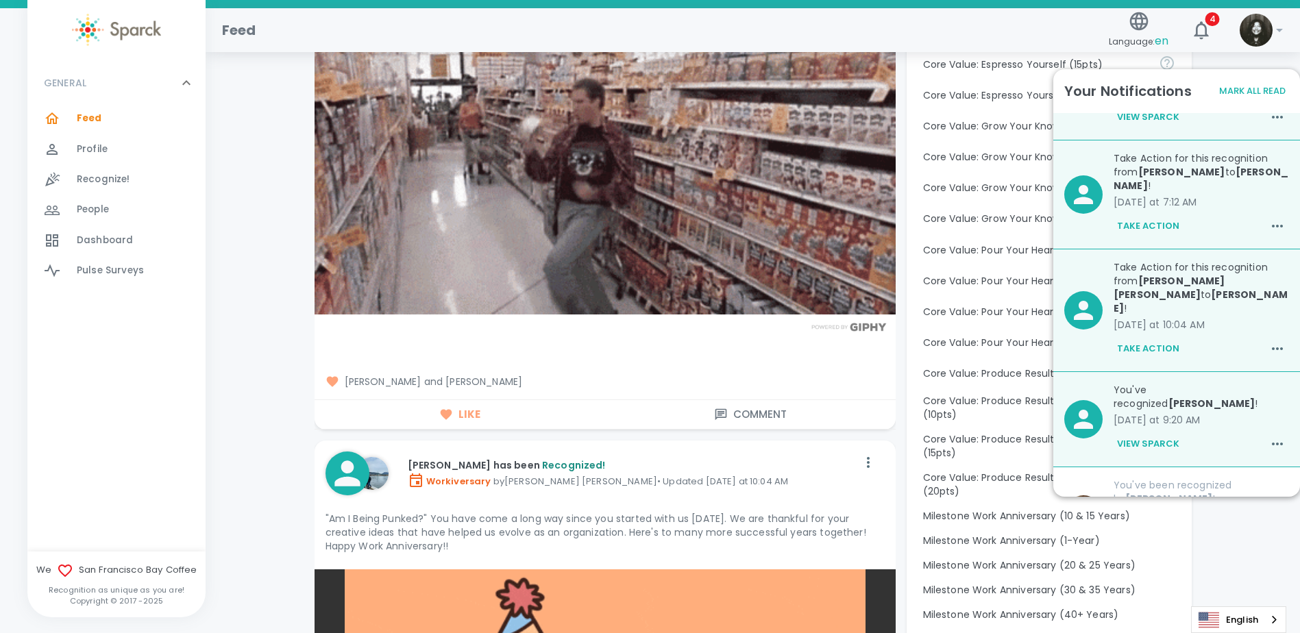
scroll to position [1028, 0]
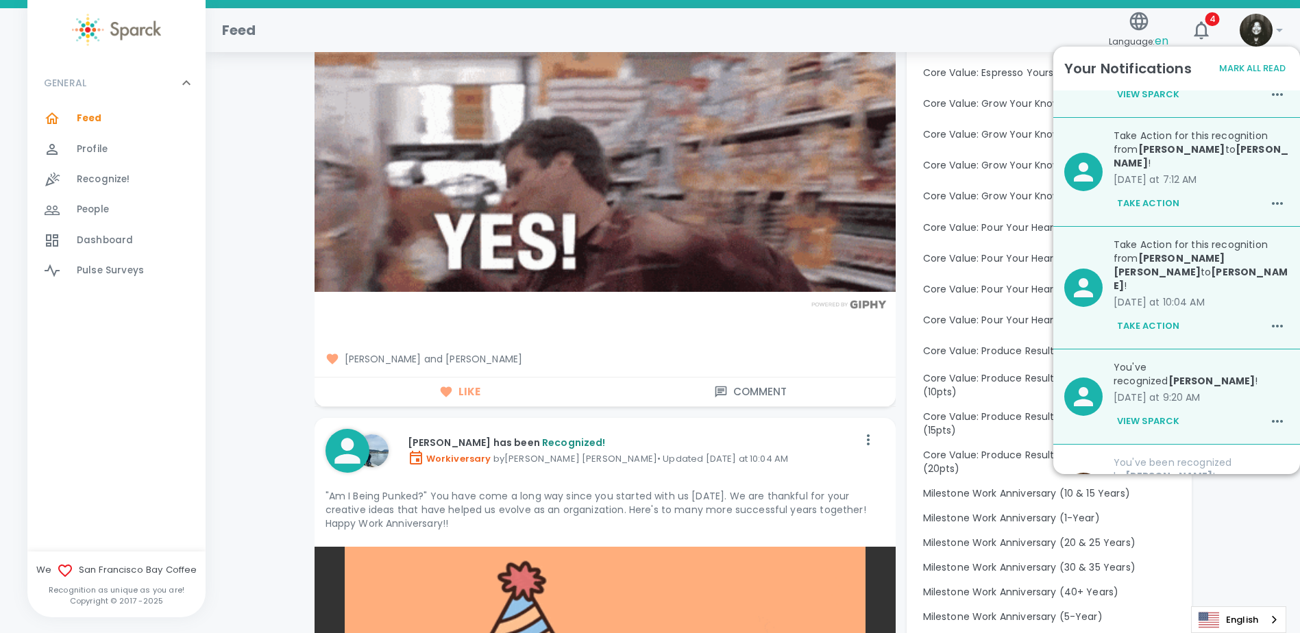
click at [1253, 29] on img at bounding box center [1256, 30] width 33 height 33
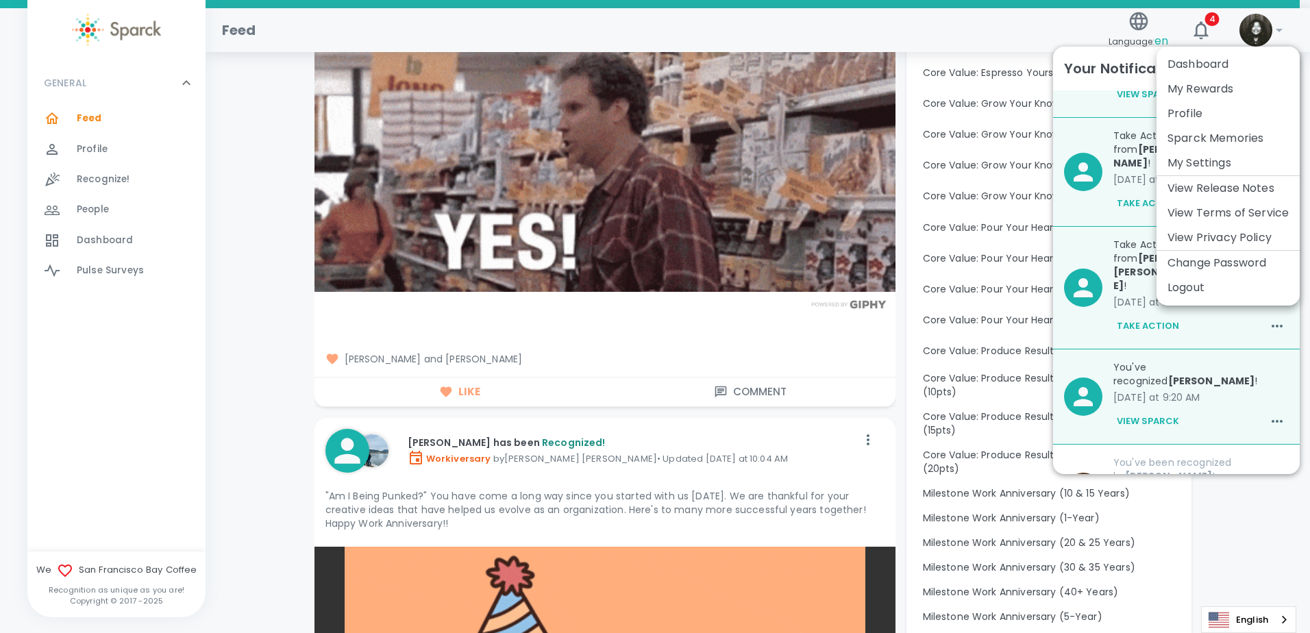
click at [1257, 6] on div at bounding box center [655, 316] width 1310 height 633
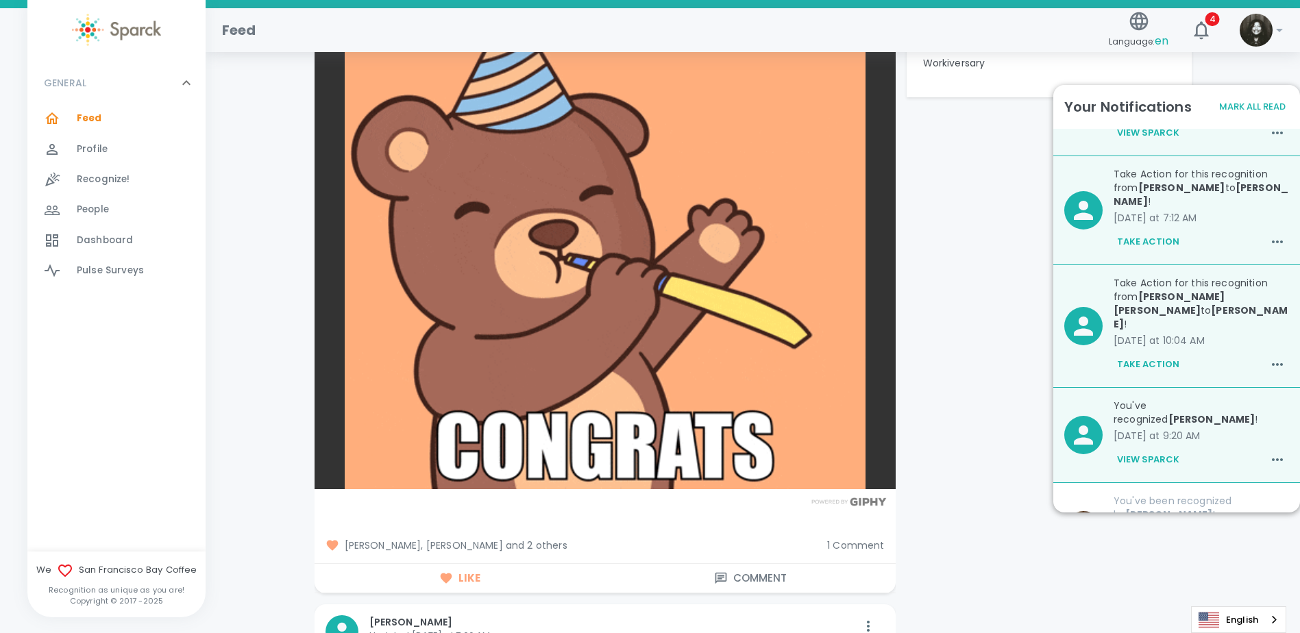
scroll to position [1645, 0]
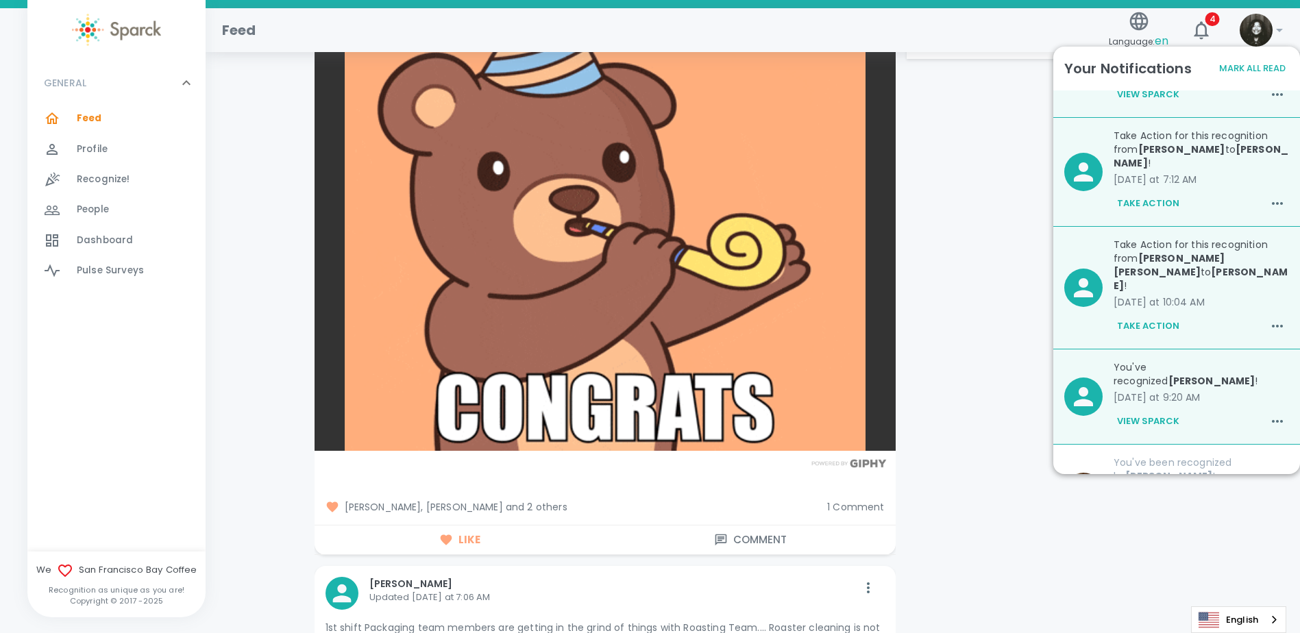
click at [1260, 37] on img at bounding box center [1256, 30] width 33 height 33
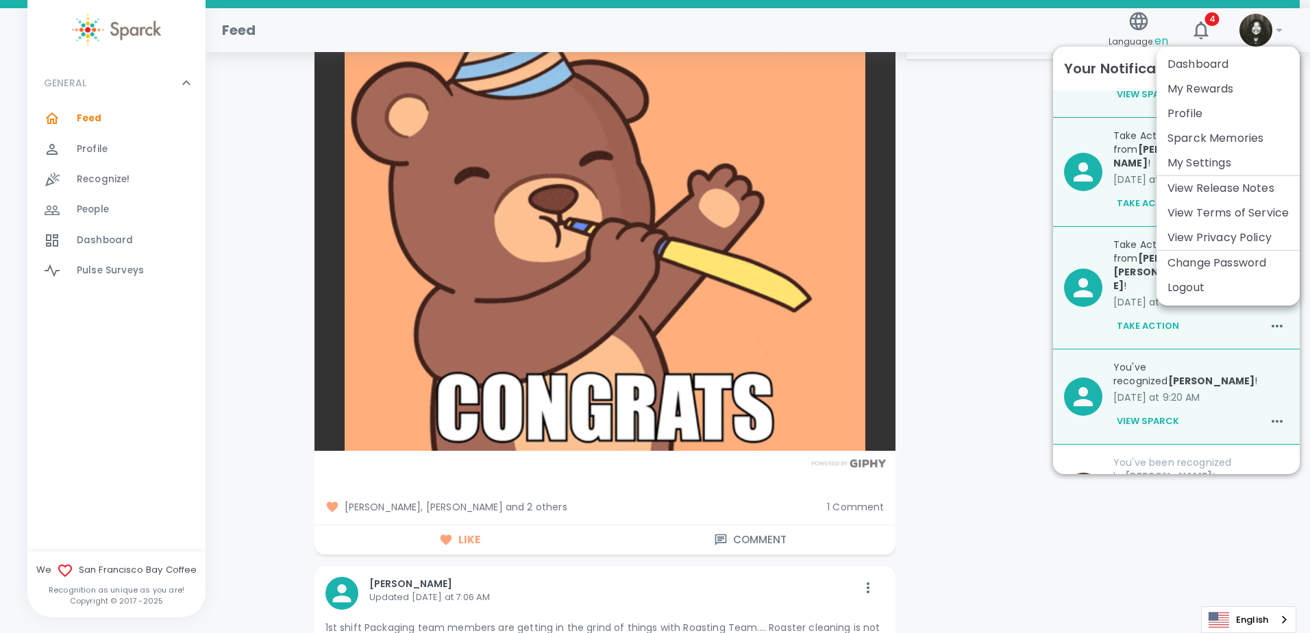
click at [1210, 32] on div at bounding box center [655, 316] width 1310 height 633
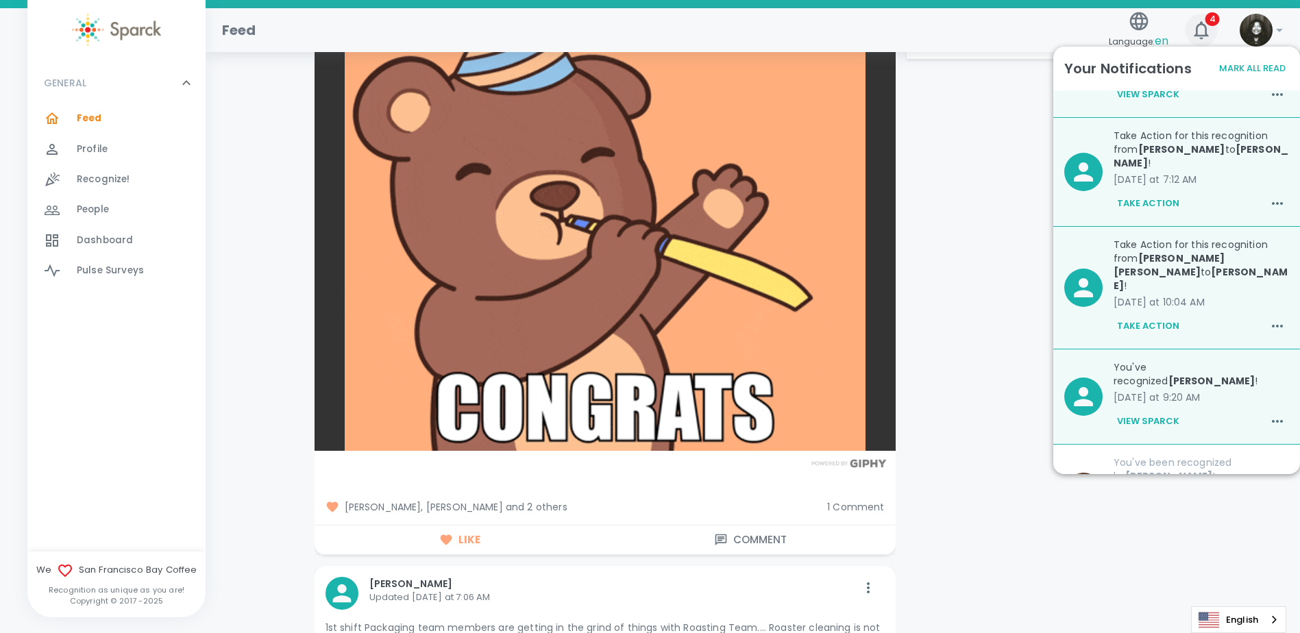
click at [1206, 29] on icon "button" at bounding box center [1201, 30] width 14 height 18
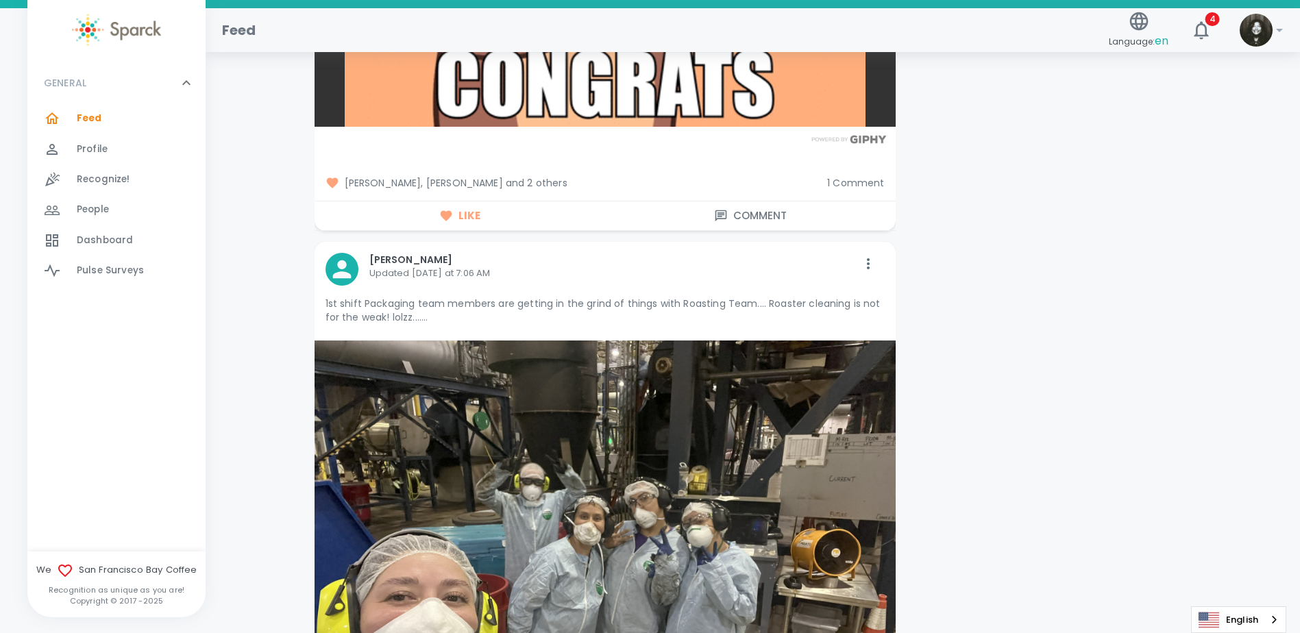
scroll to position [2193, 0]
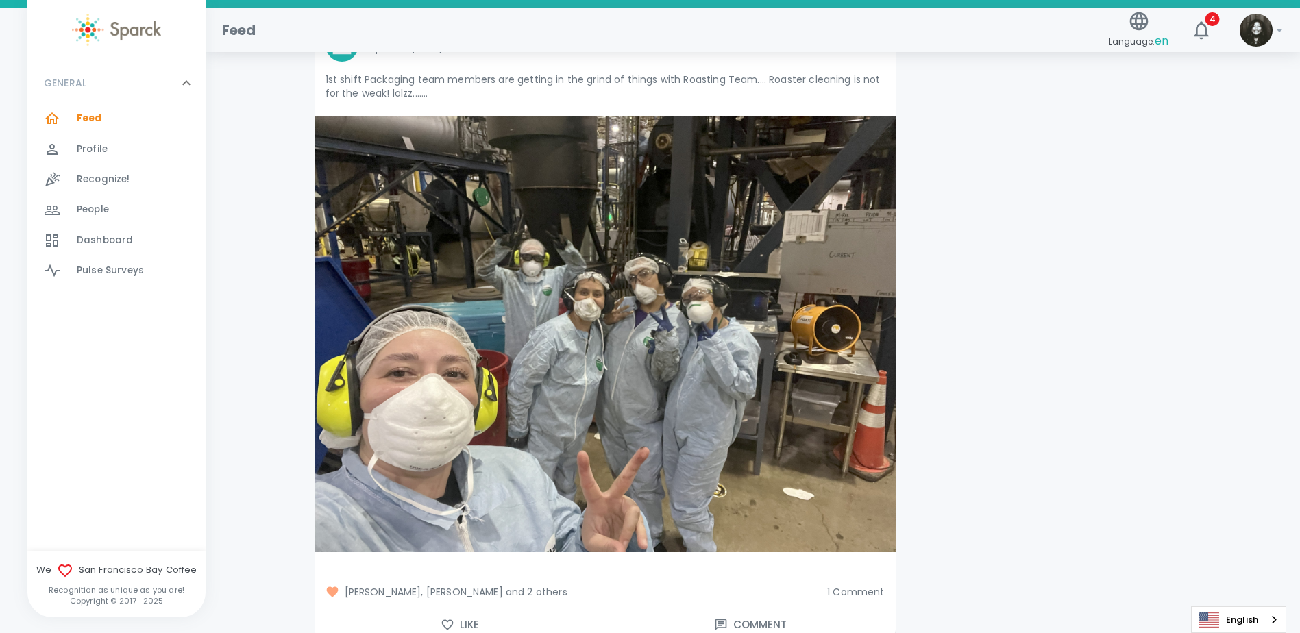
click at [462, 619] on button "Like" at bounding box center [460, 625] width 291 height 29
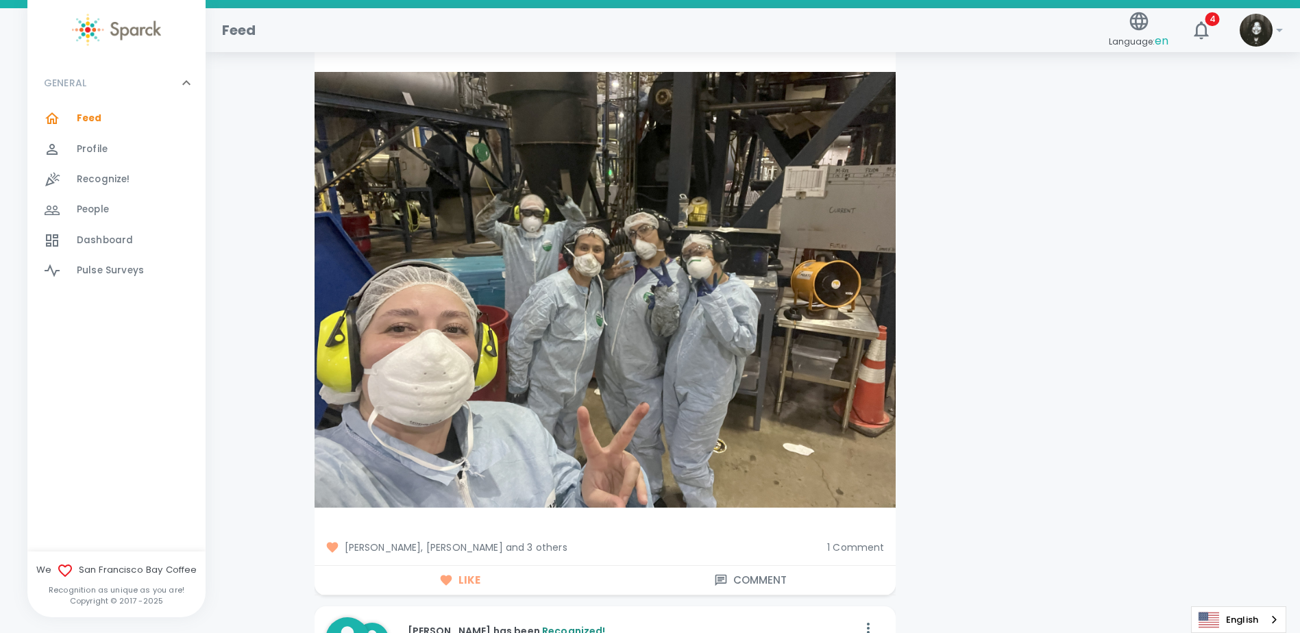
scroll to position [2261, 0]
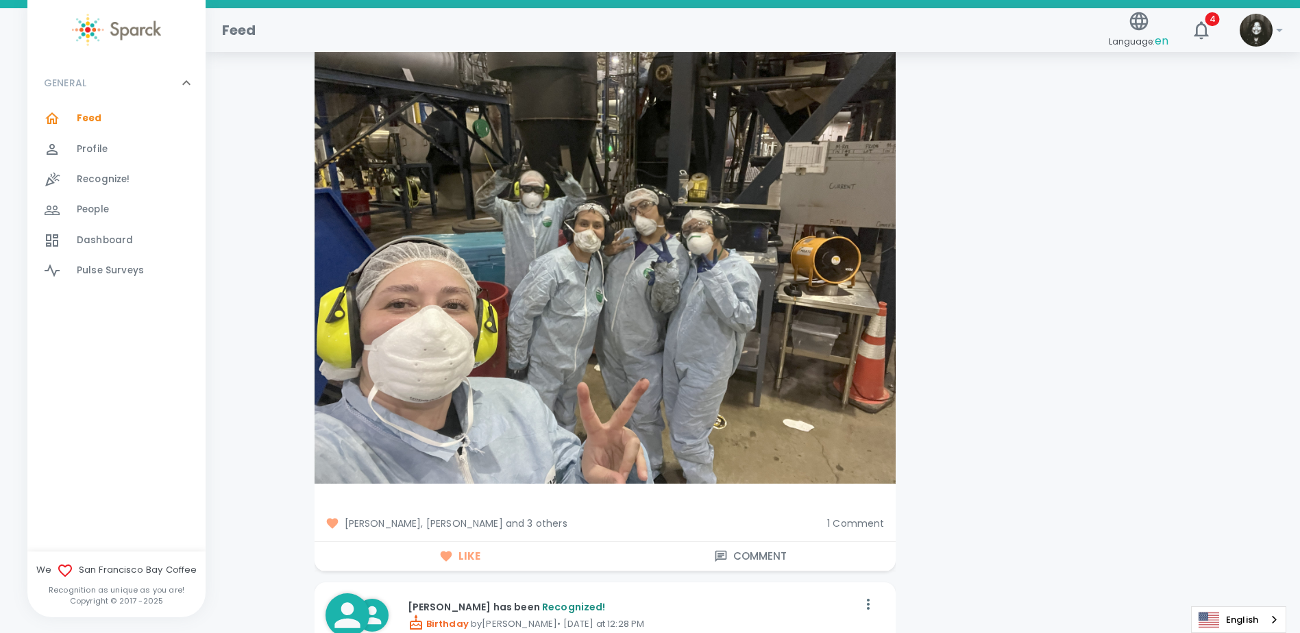
click at [844, 517] on span "1 Comment" at bounding box center [855, 524] width 57 height 14
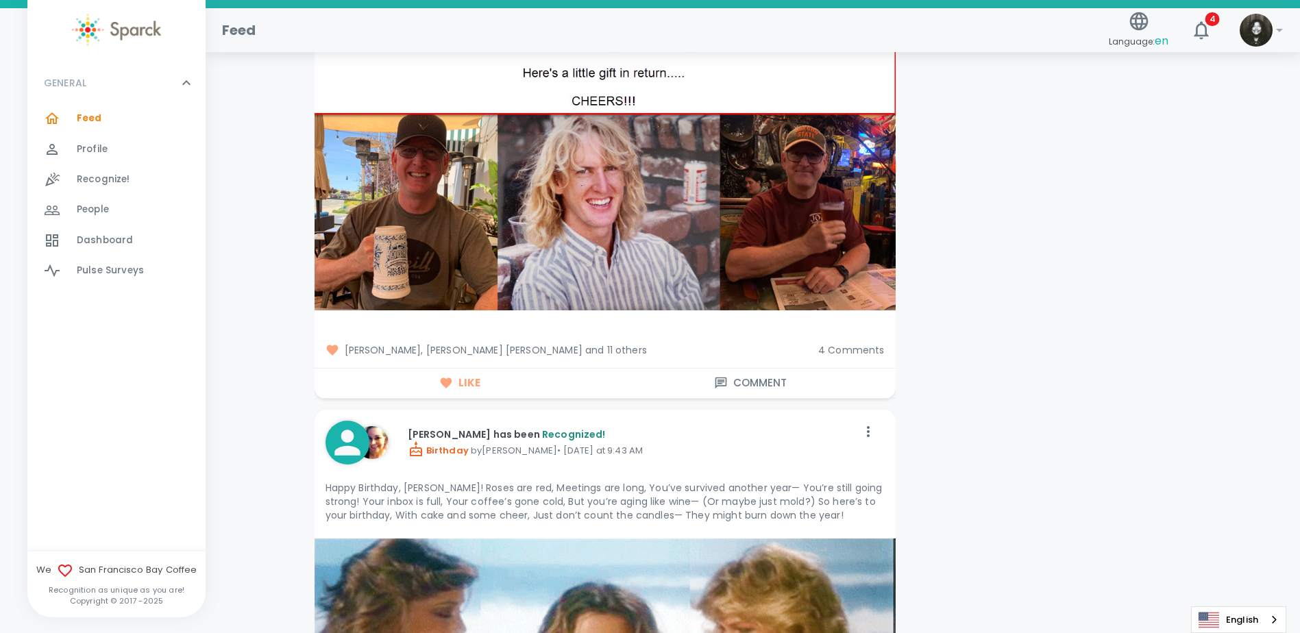
scroll to position [6921, 0]
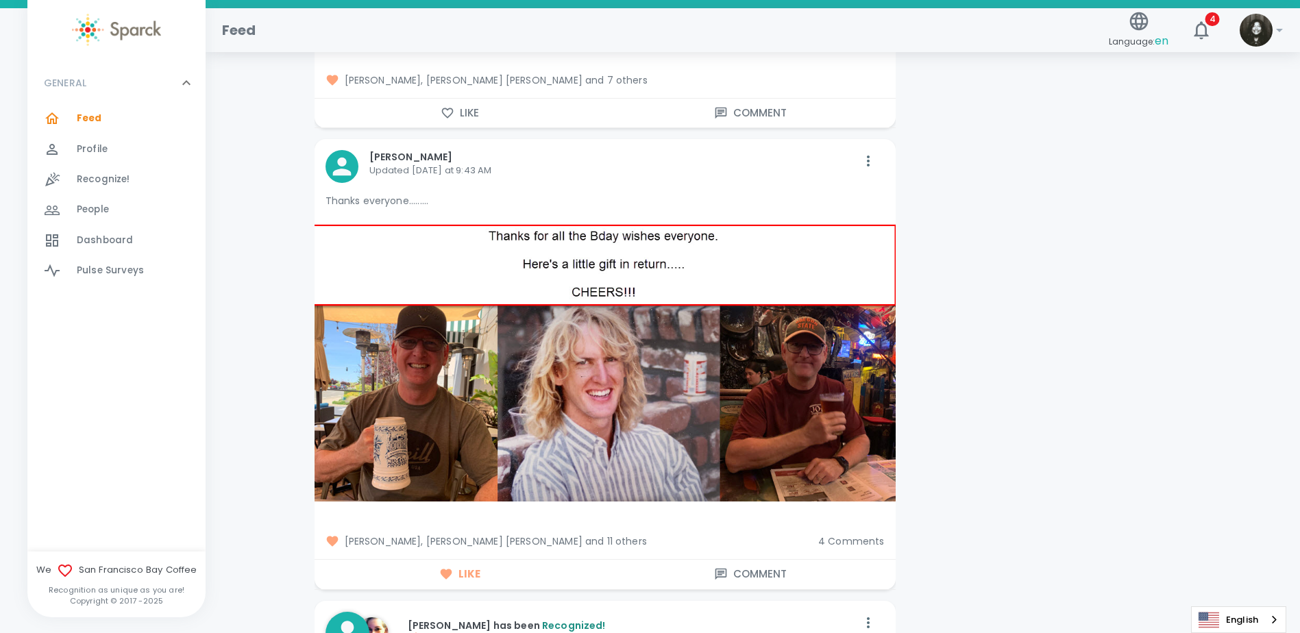
click at [833, 534] on span "4 Comments" at bounding box center [851, 541] width 66 height 14
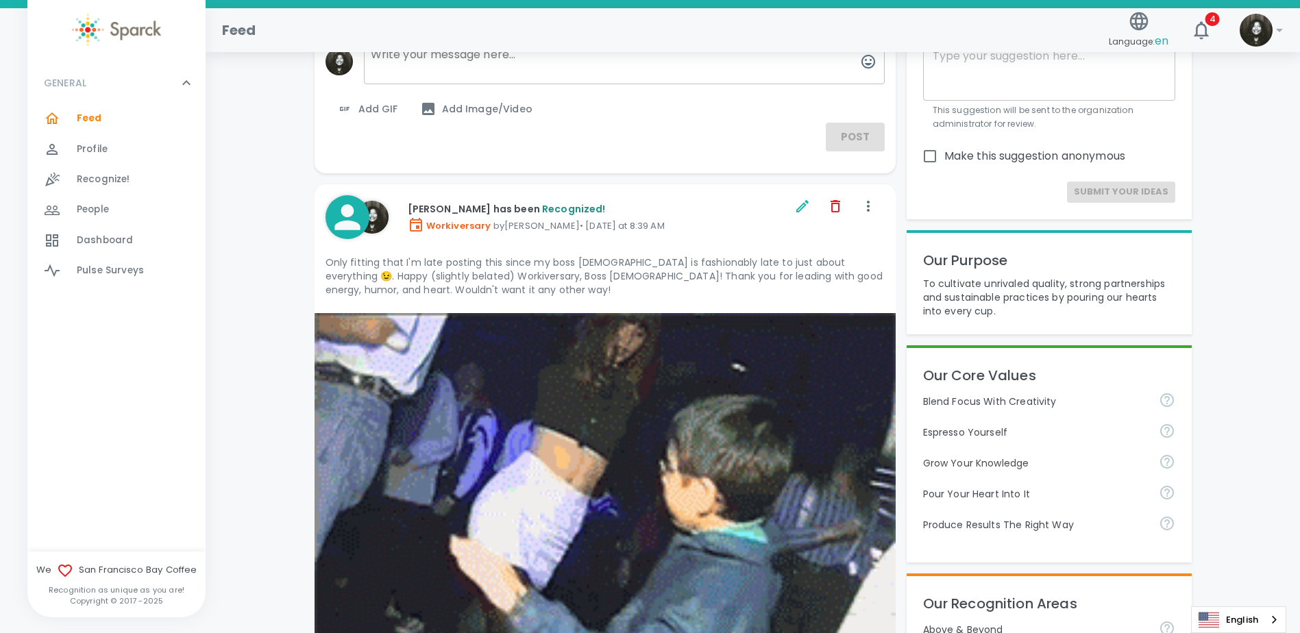
scroll to position [0, 0]
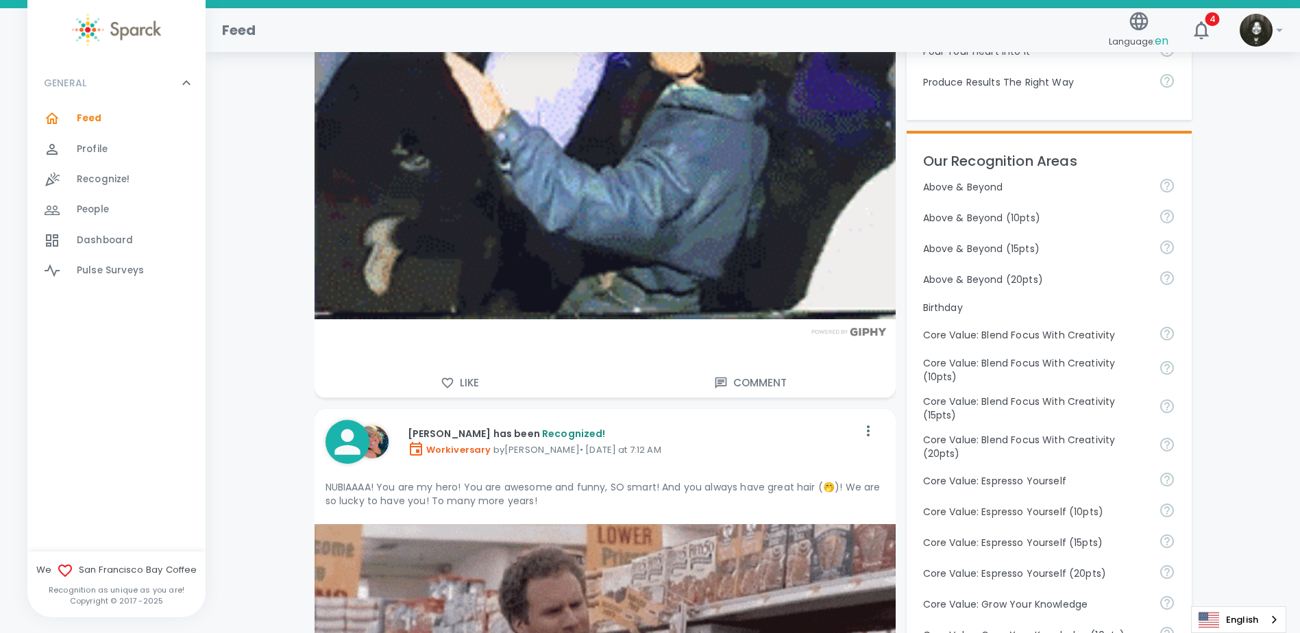
scroll to position [548, 0]
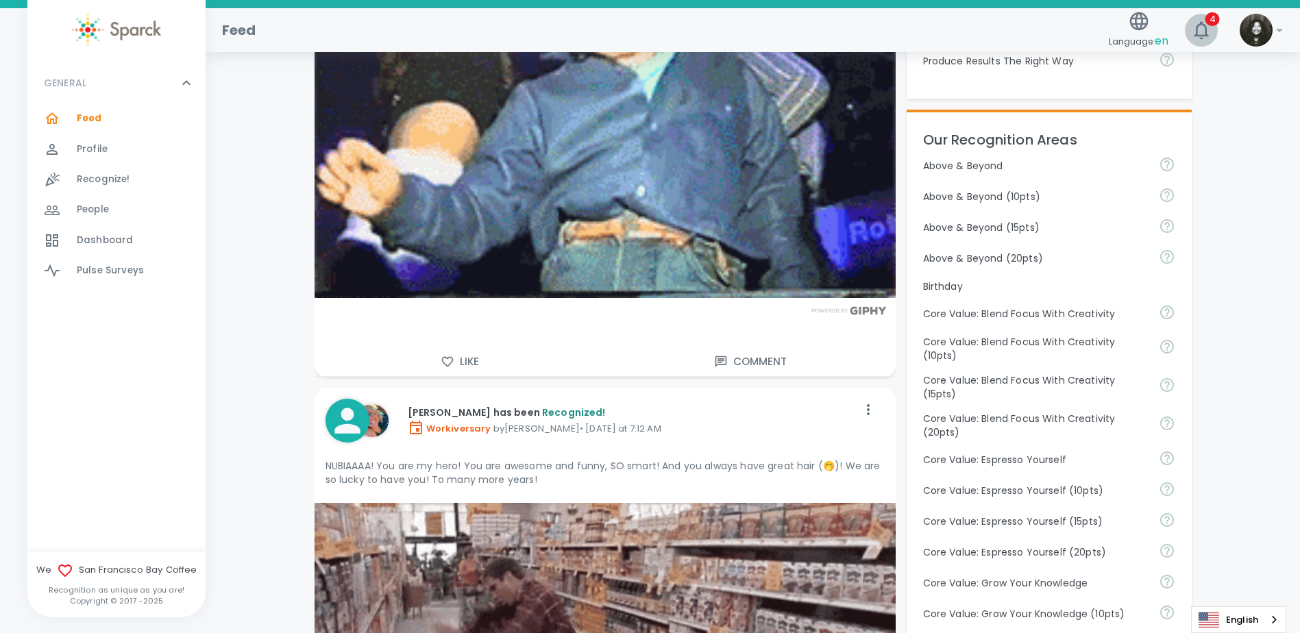
click at [1198, 28] on icon "button" at bounding box center [1201, 30] width 22 height 22
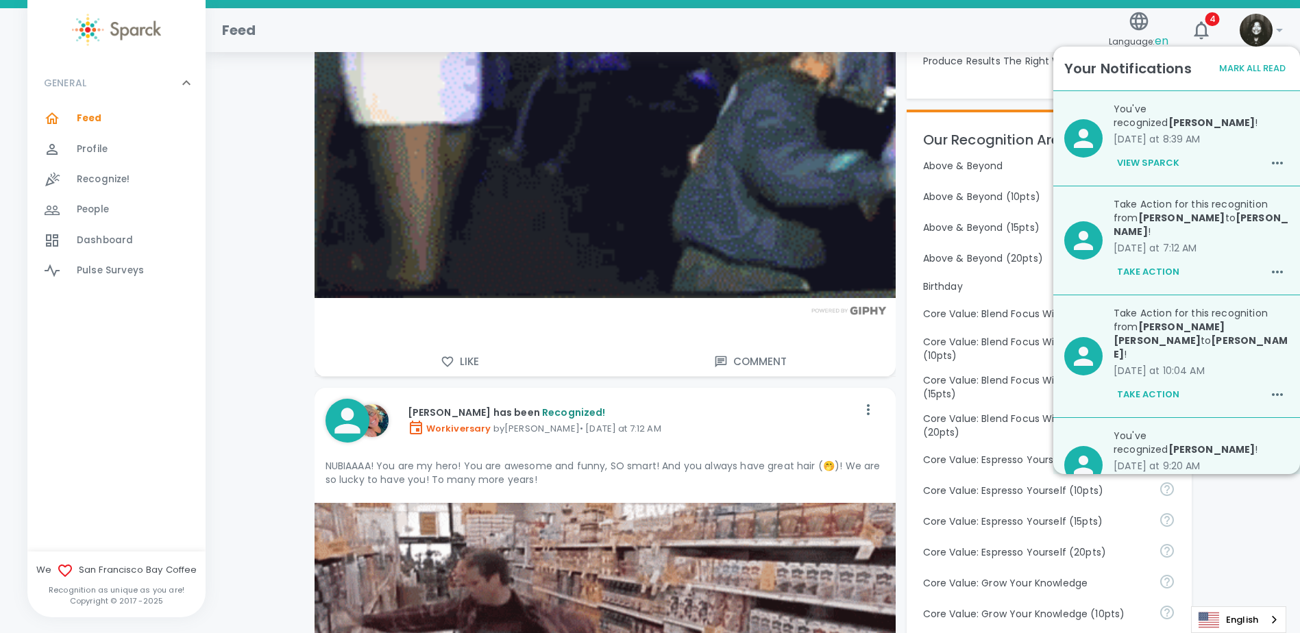
click at [1257, 69] on button "Mark All Read" at bounding box center [1252, 68] width 73 height 21
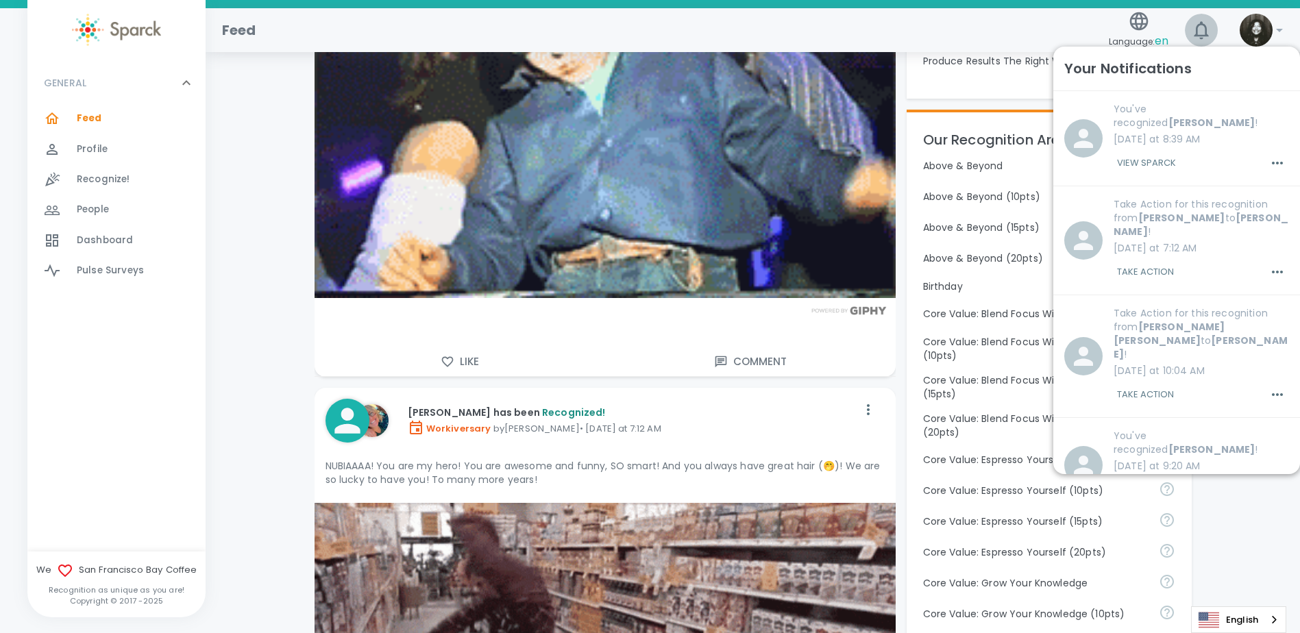
click at [1198, 32] on icon "button" at bounding box center [1201, 30] width 22 height 22
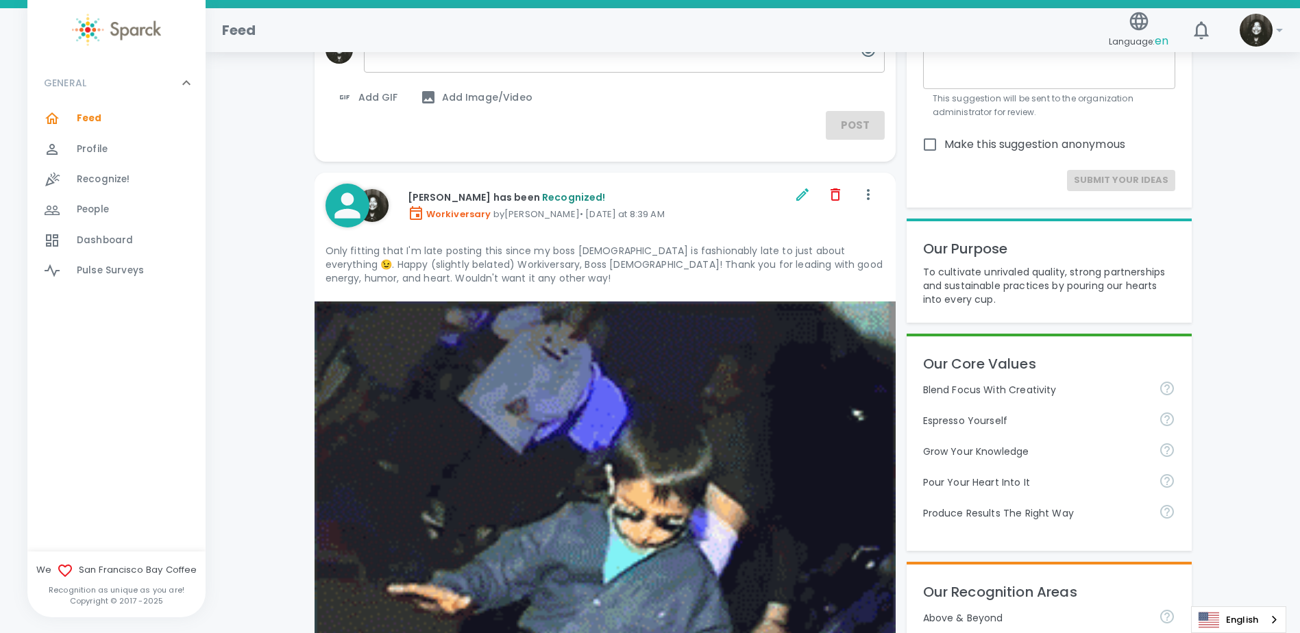
scroll to position [69, 0]
